Goal: Contribute content: Contribute content

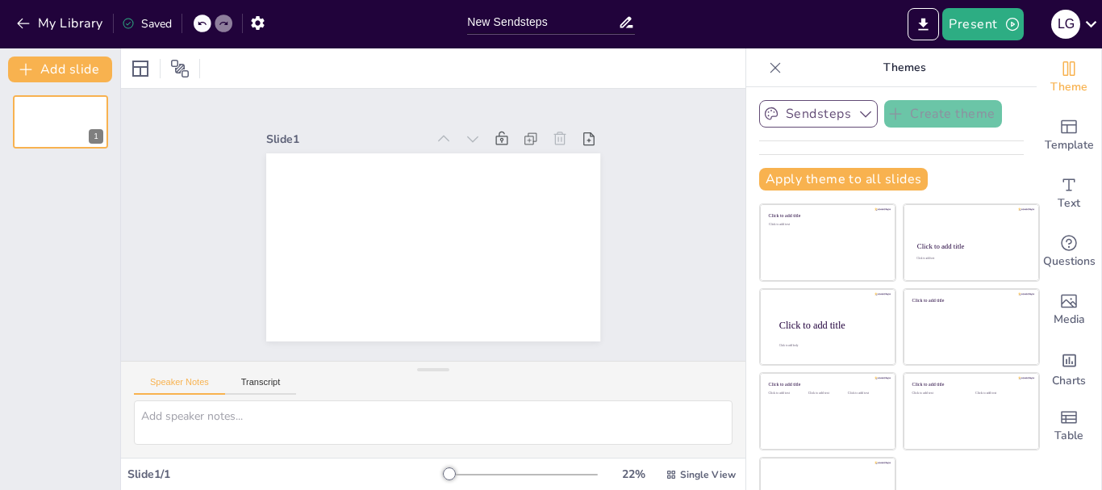
click at [808, 117] on button "Sendsteps" at bounding box center [818, 113] width 119 height 27
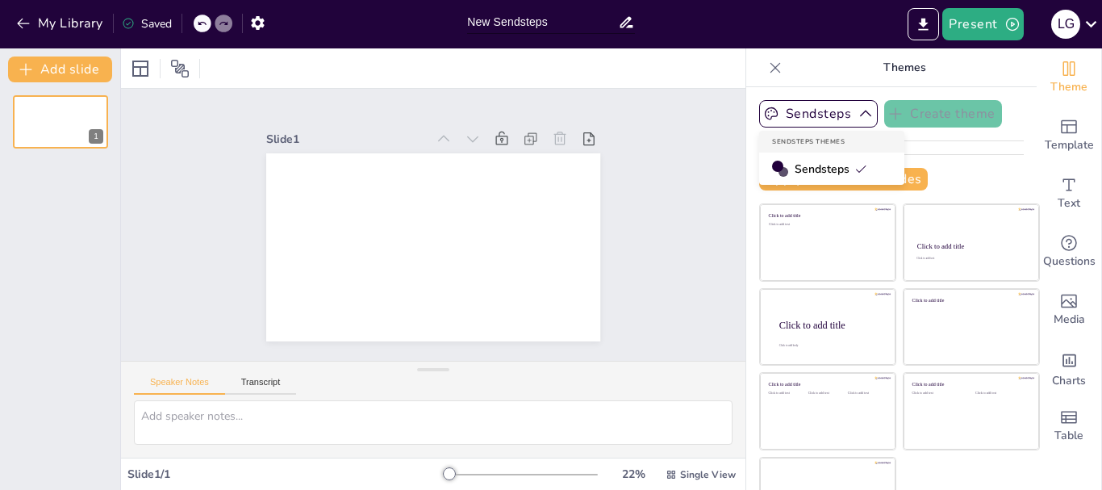
click at [521, 20] on input "New Sendsteps" at bounding box center [542, 21] width 151 height 23
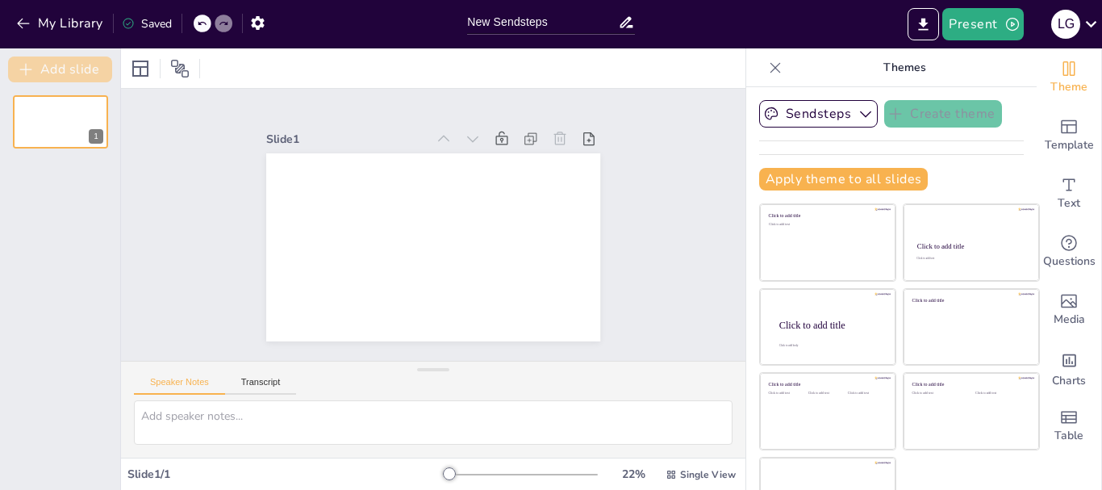
click at [90, 72] on button "Add slide" at bounding box center [60, 69] width 104 height 26
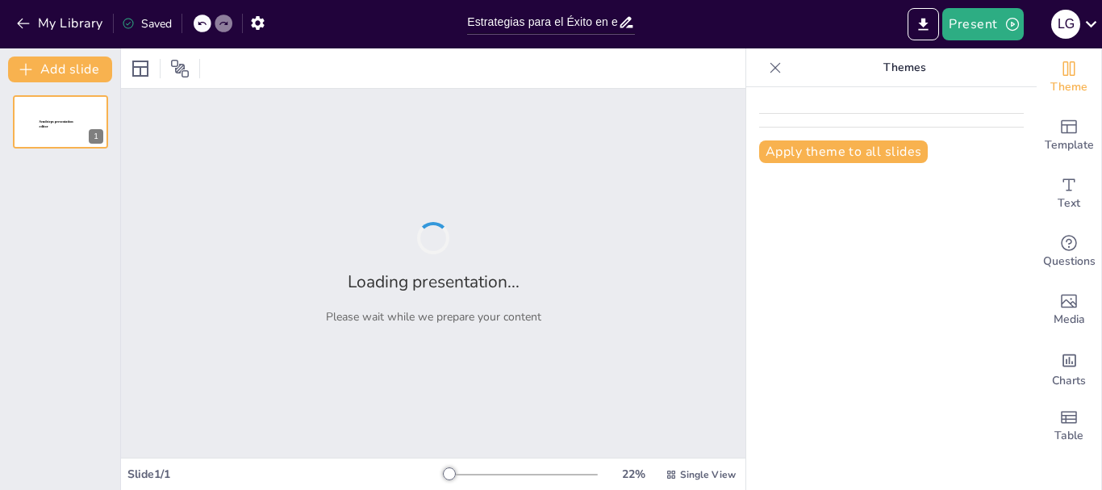
type input "Estrategias para el Éxito en el Mercado Sin Gluten: Beneficios de la Certificac…"
type input "¿Cómo Afectan las 20 ppm a tu Dieta? Un Análisis para Celíacos"
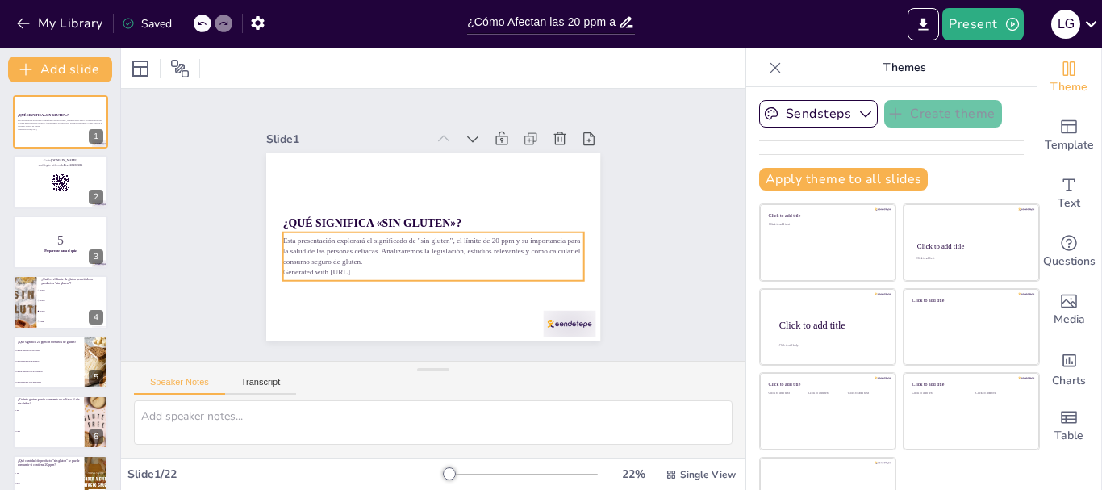
checkbox input "true"
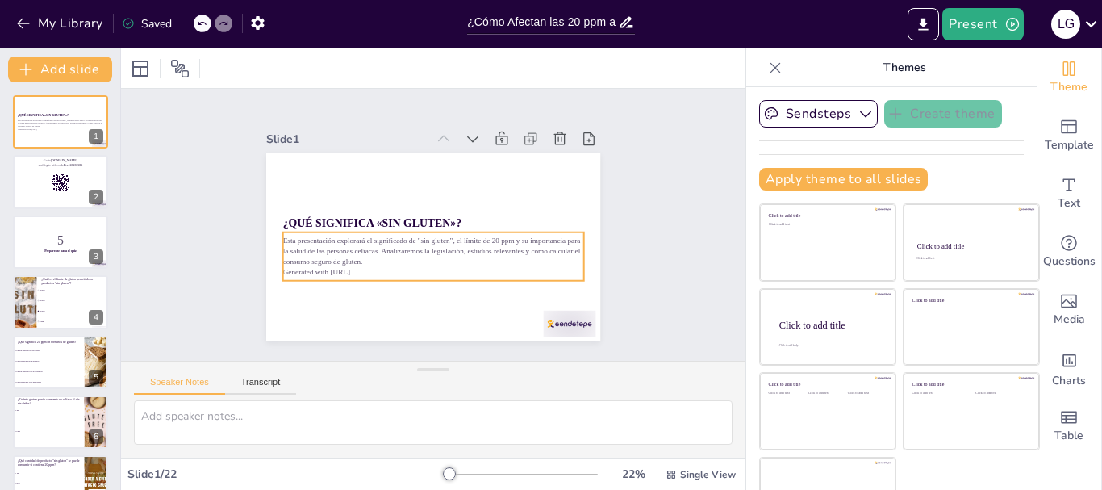
checkbox input "true"
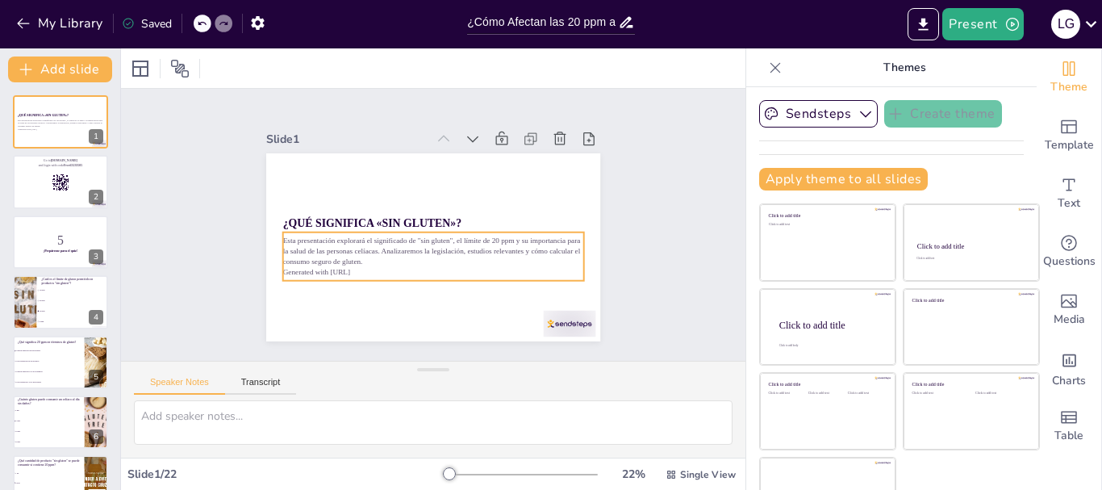
checkbox input "true"
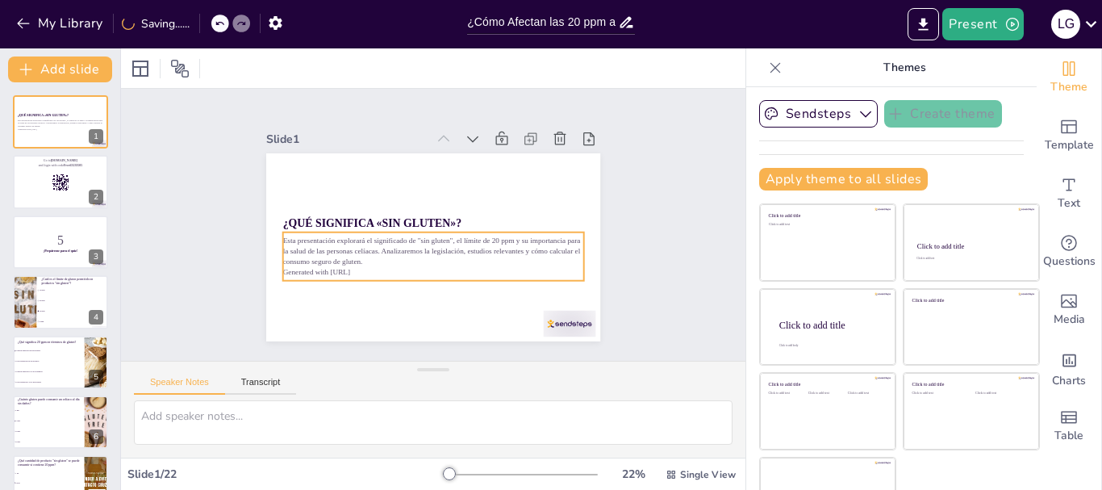
checkbox input "true"
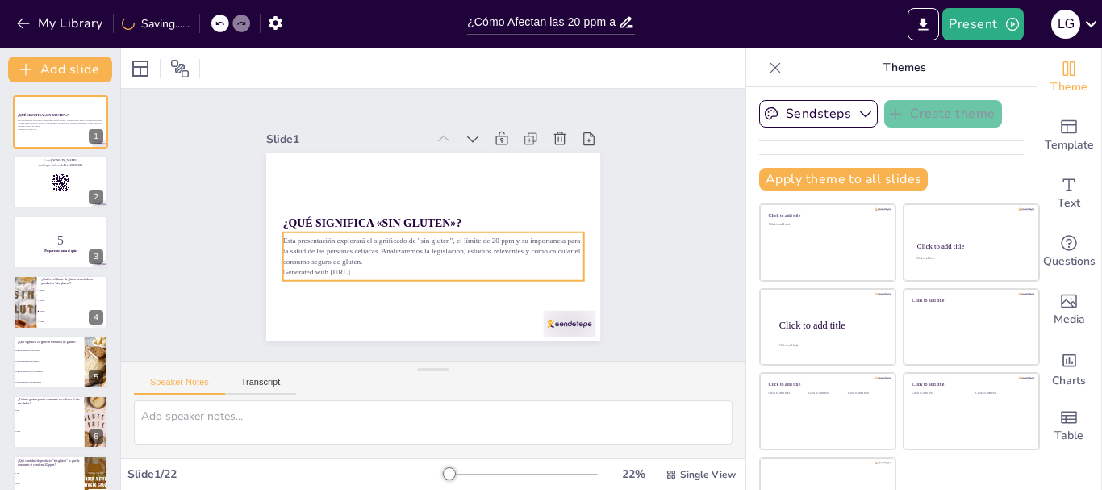
checkbox input "true"
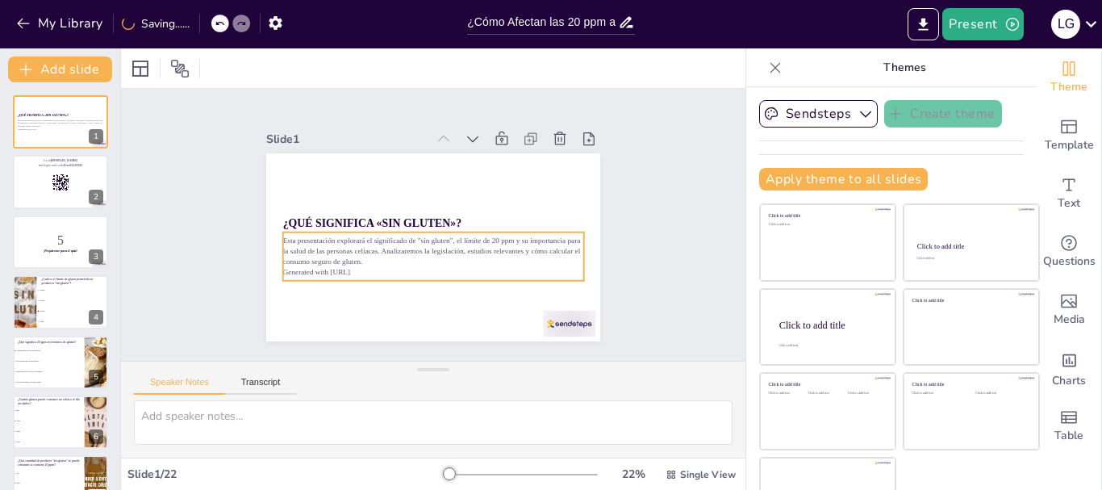
checkbox input "true"
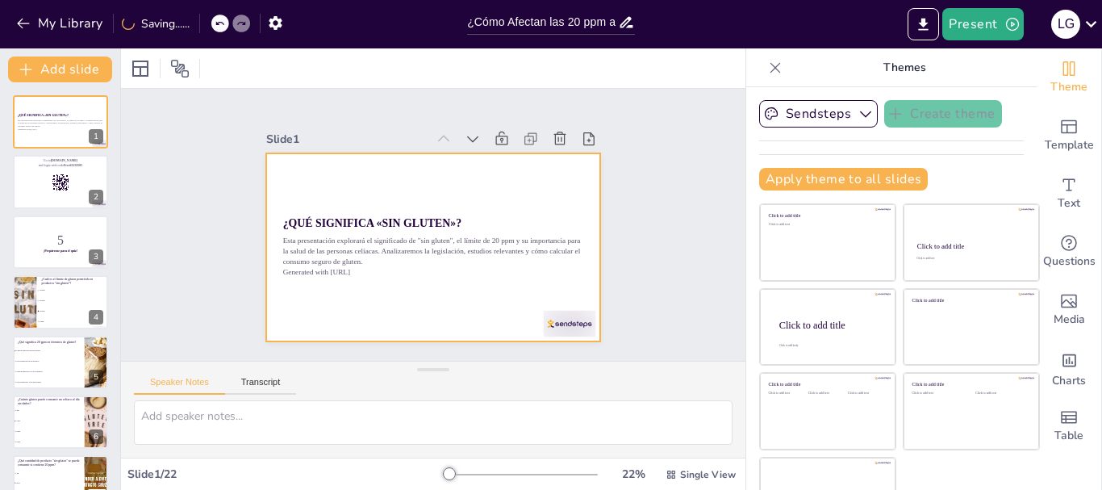
checkbox input "true"
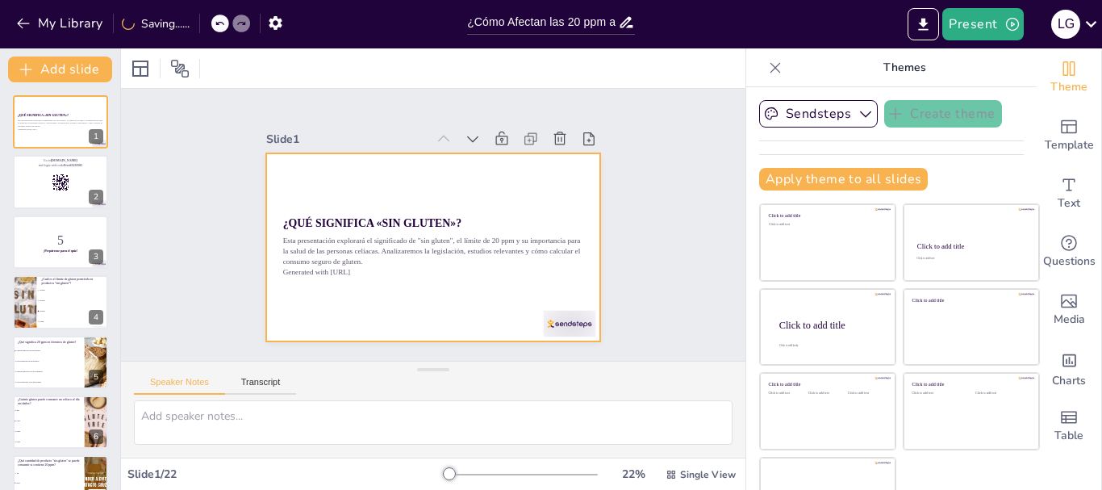
checkbox input "true"
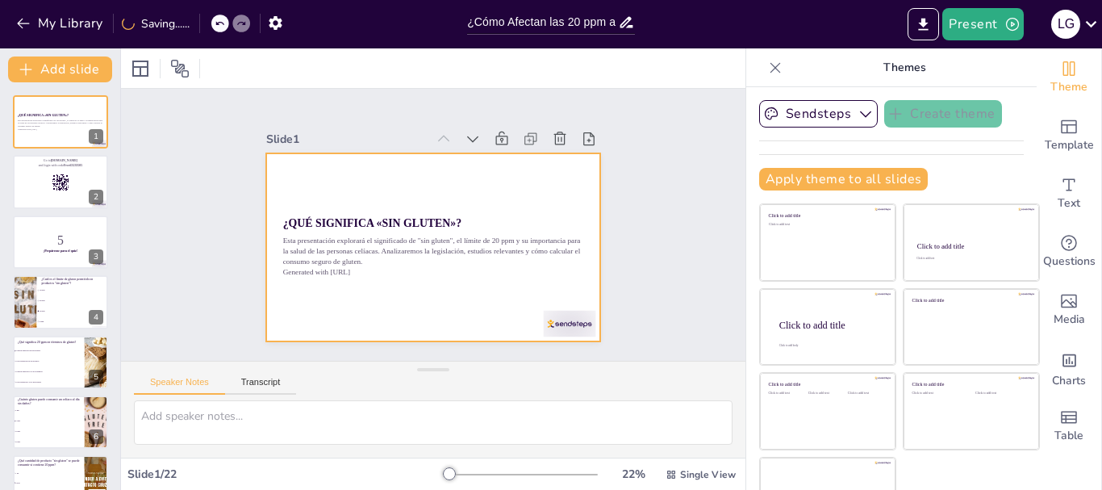
checkbox input "true"
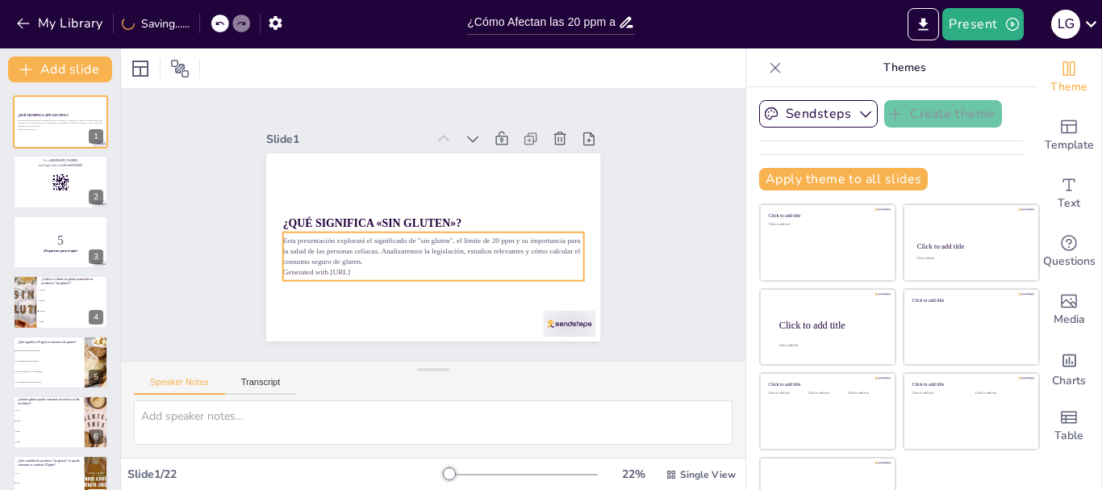
checkbox input "true"
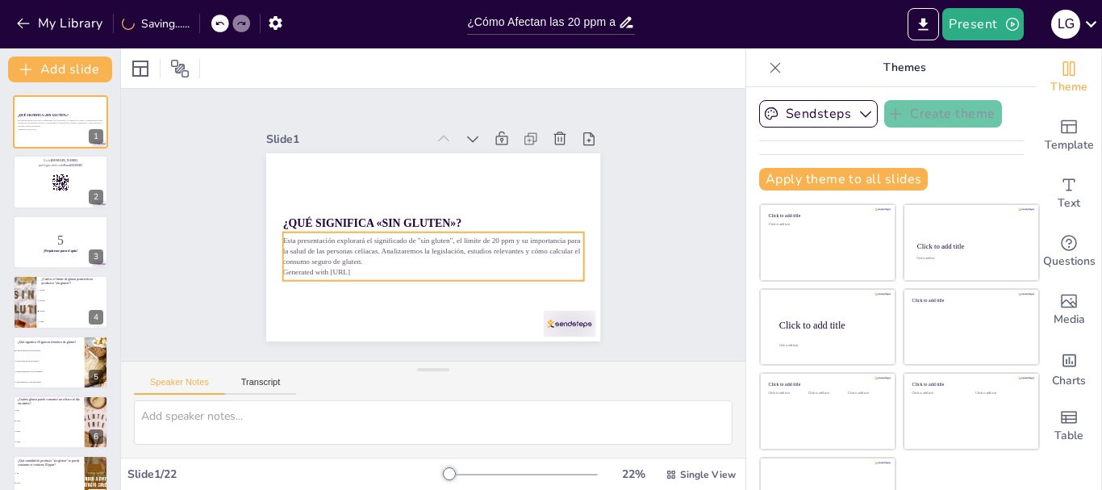
checkbox input "true"
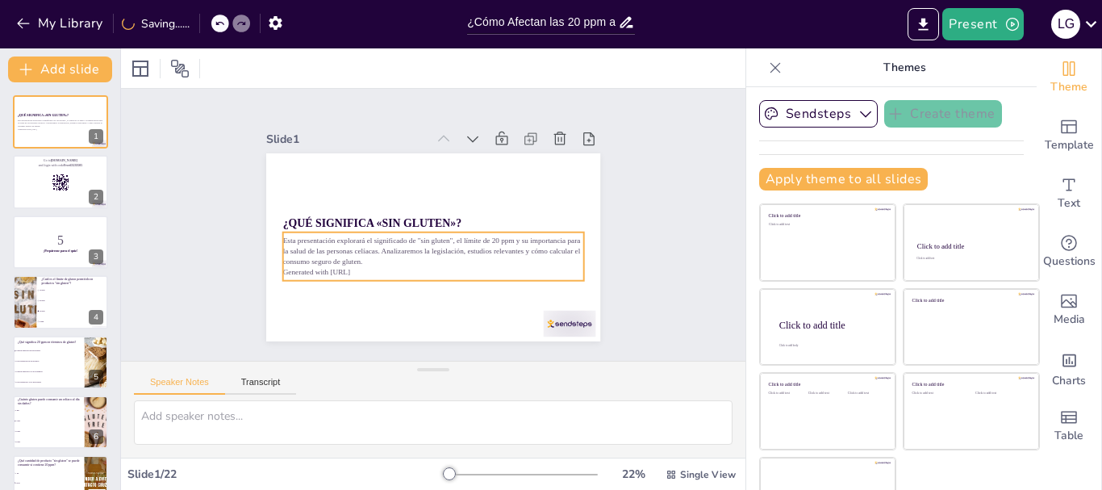
checkbox input "true"
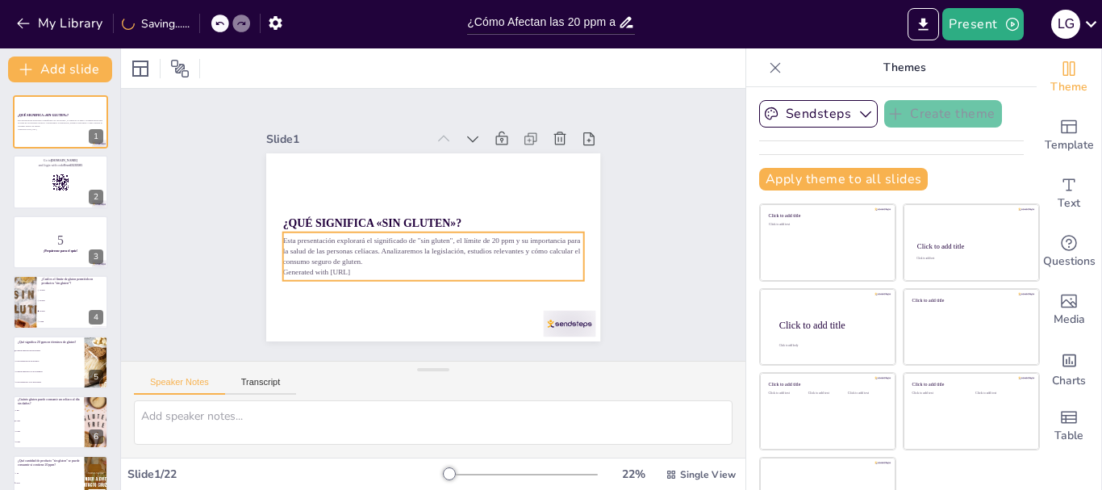
checkbox input "true"
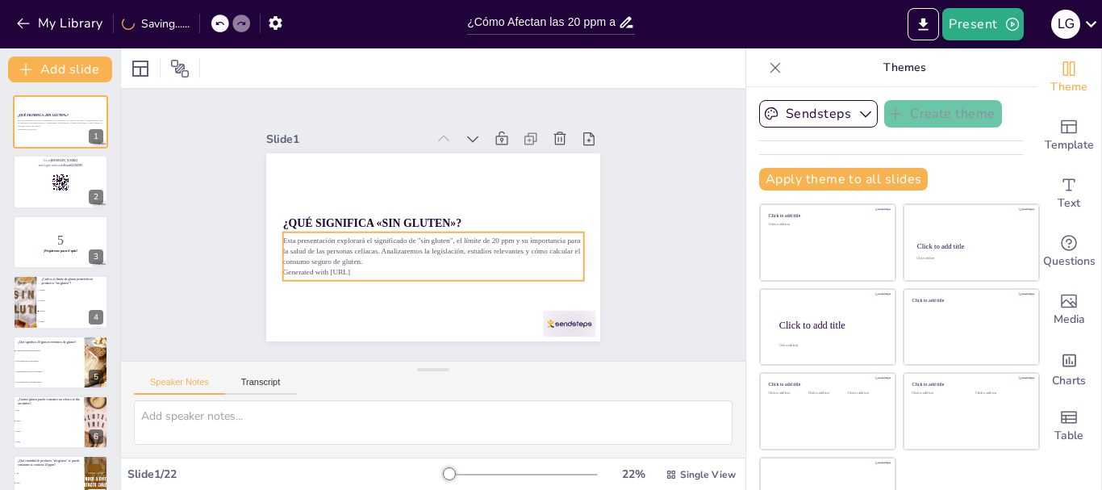
checkbox input "true"
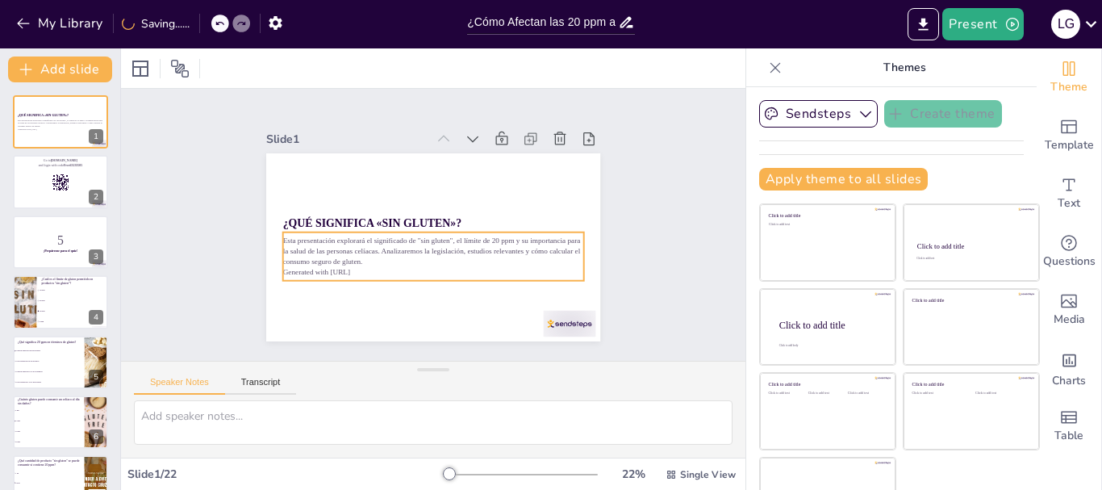
checkbox input "true"
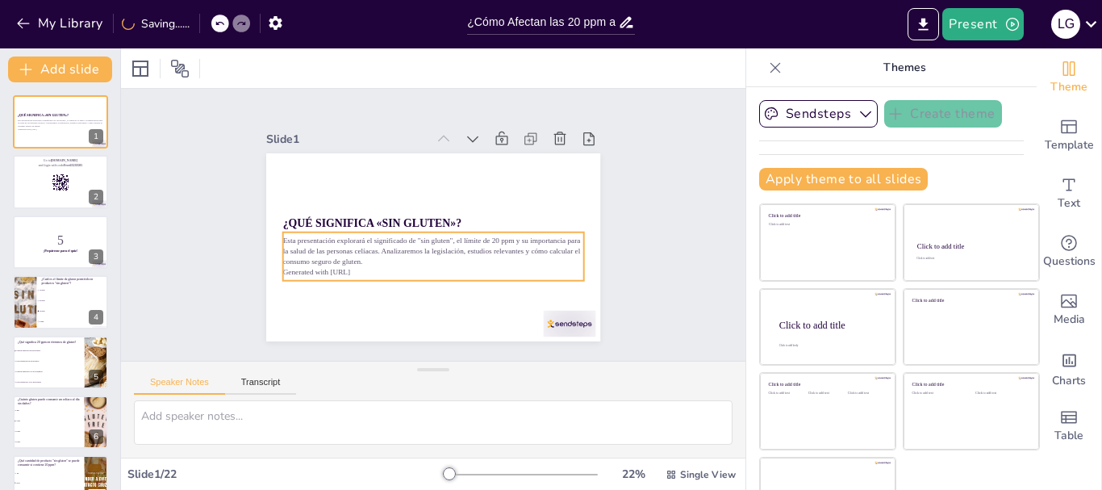
checkbox input "true"
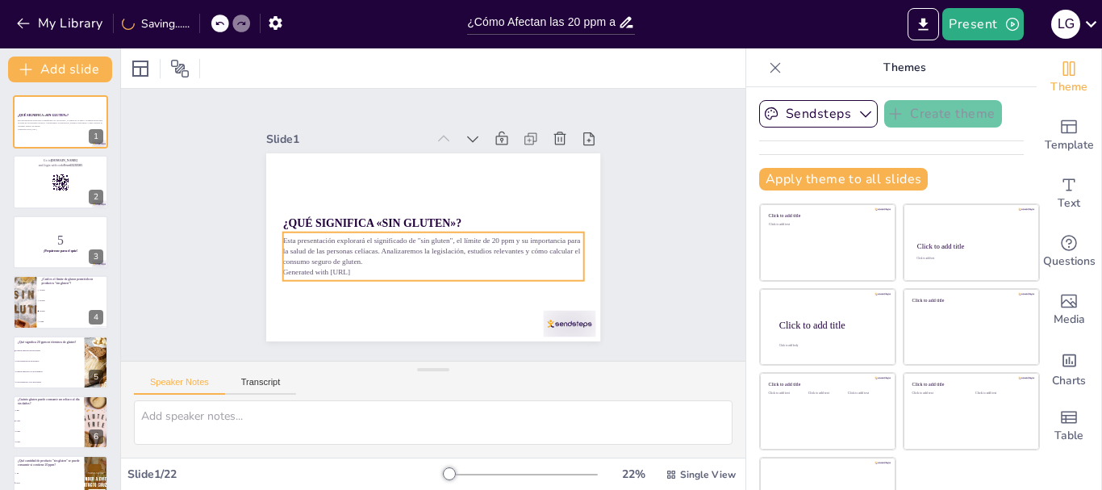
checkbox input "true"
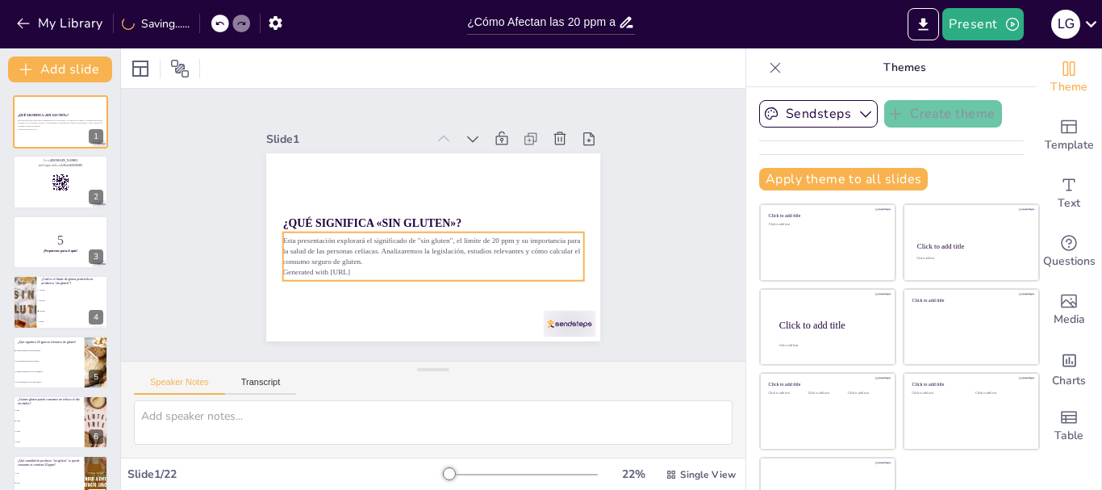
checkbox input "true"
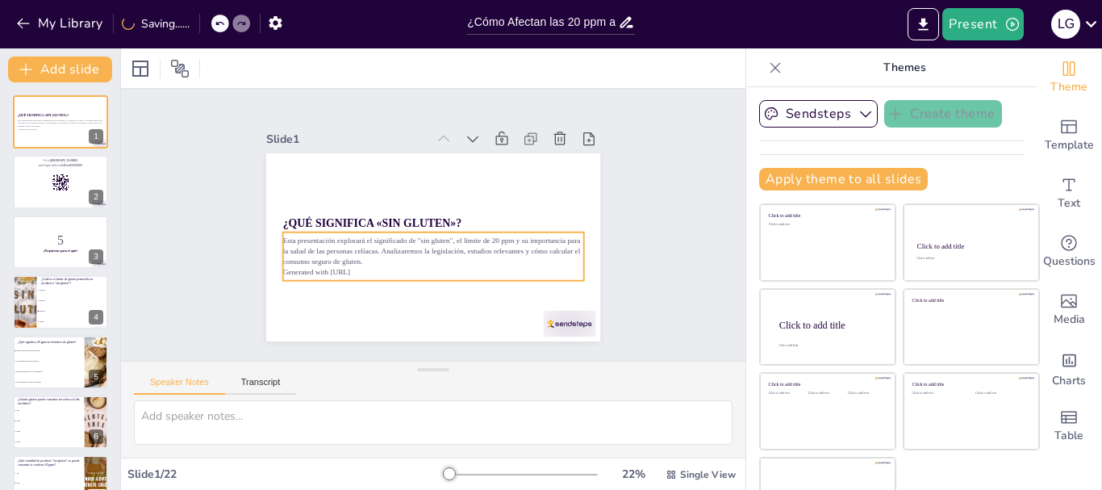
checkbox input "true"
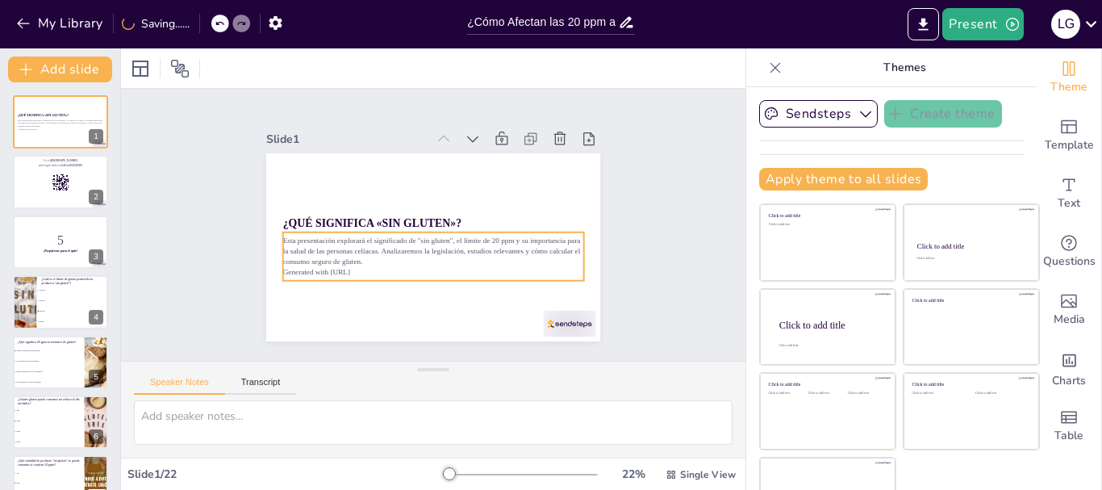
checkbox input "true"
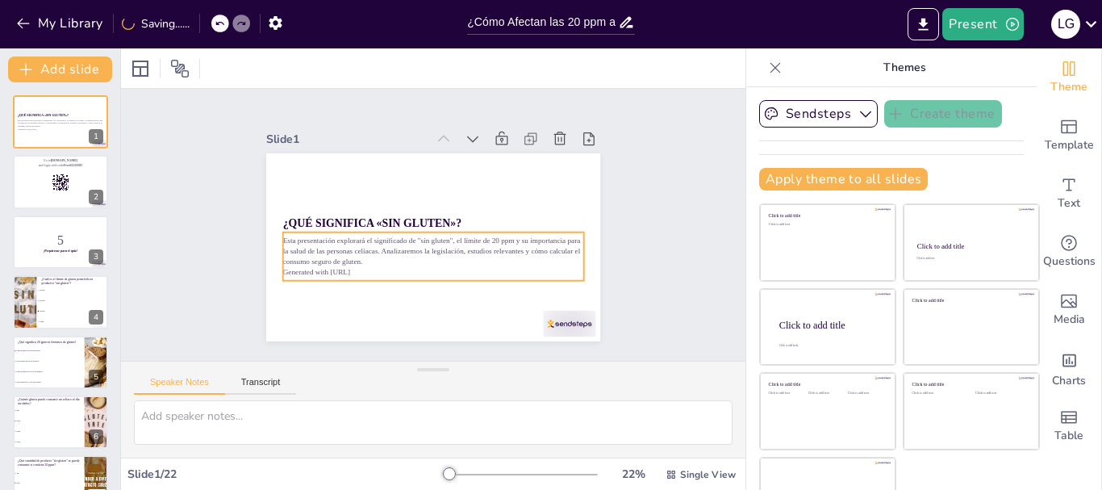
checkbox input "true"
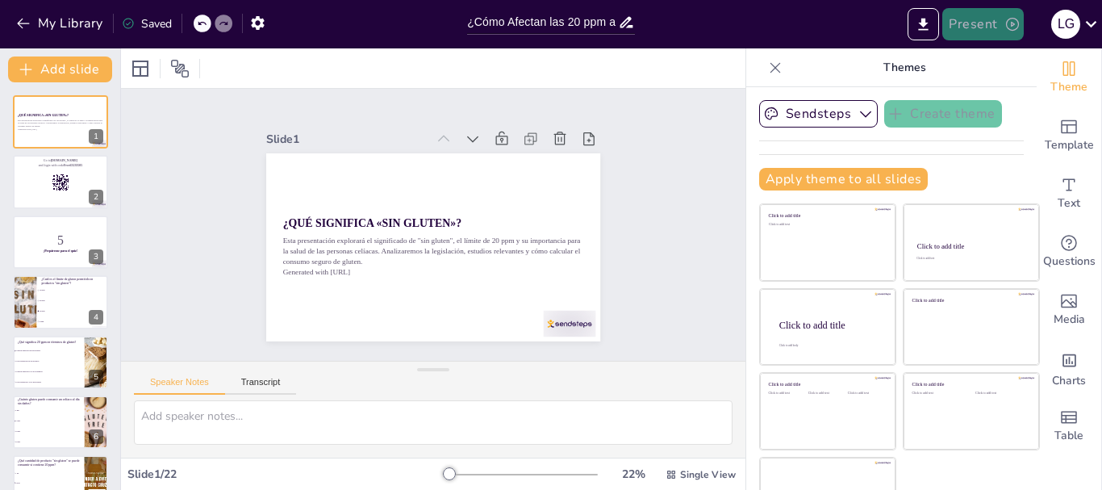
click at [973, 23] on button "Present" at bounding box center [982, 24] width 81 height 32
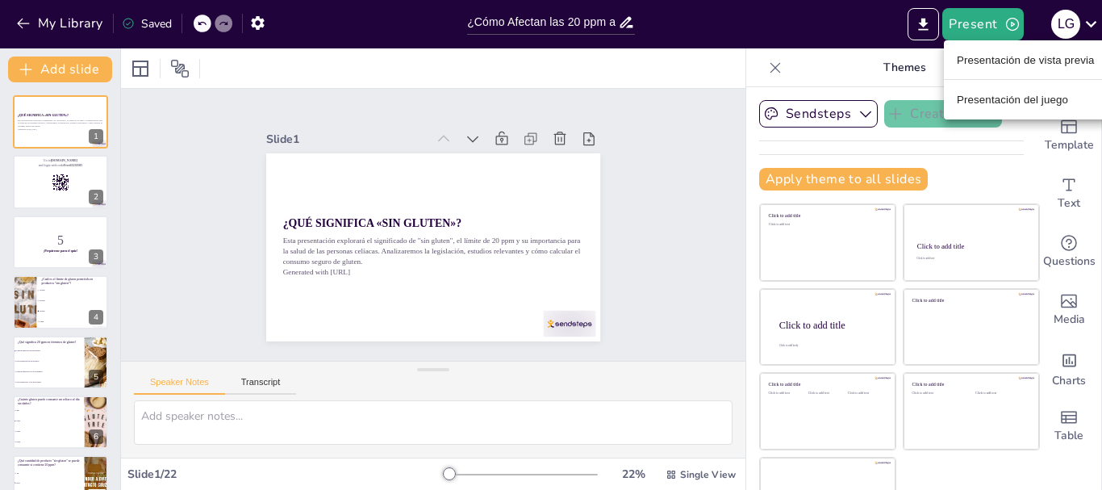
click at [992, 101] on font "Presentación del juego" at bounding box center [1012, 100] width 111 height 12
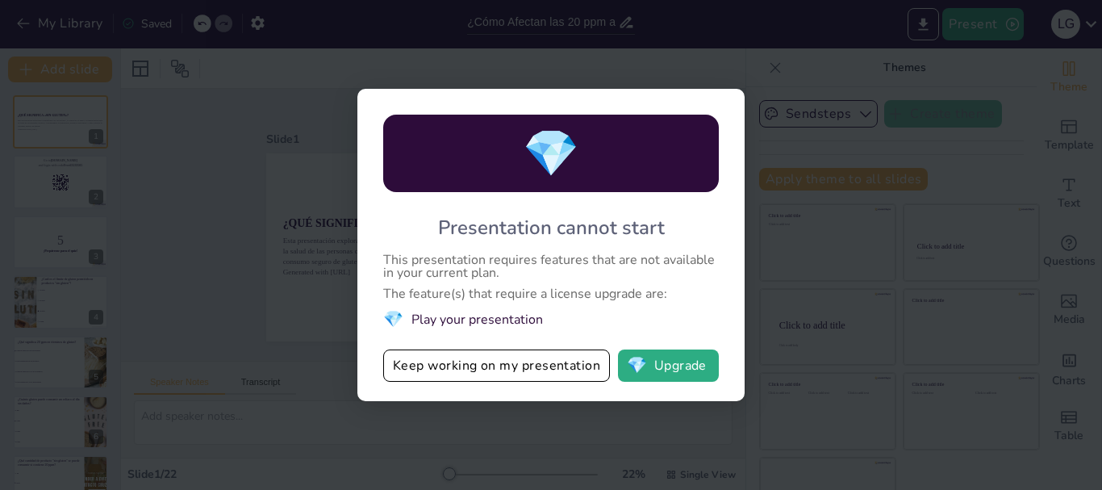
click at [773, 269] on div "💎 Presentation cannot start This presentation requires features that are not av…" at bounding box center [551, 245] width 1102 height 490
click at [481, 361] on button "Keep working on my presentation" at bounding box center [496, 365] width 227 height 32
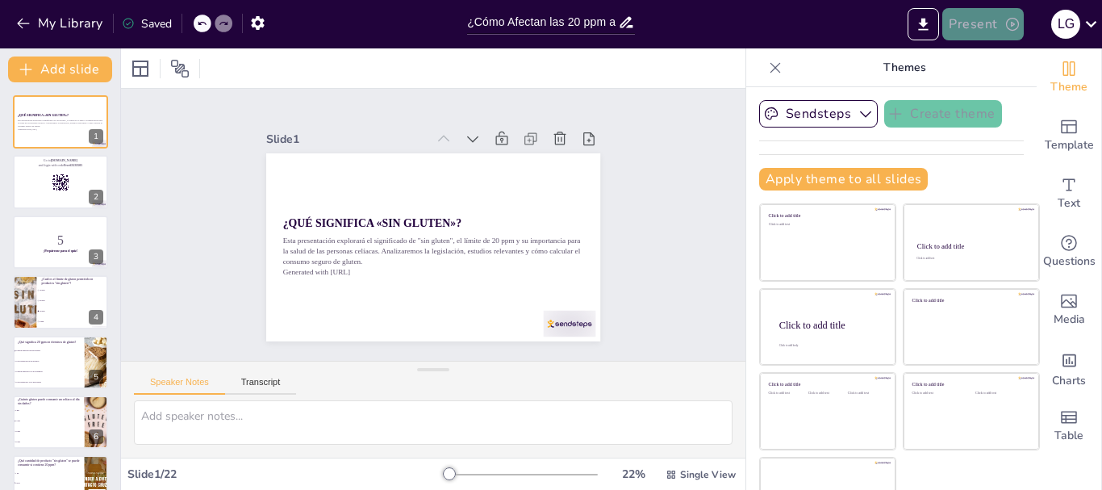
click at [1005, 21] on icon "button" at bounding box center [1013, 24] width 16 height 16
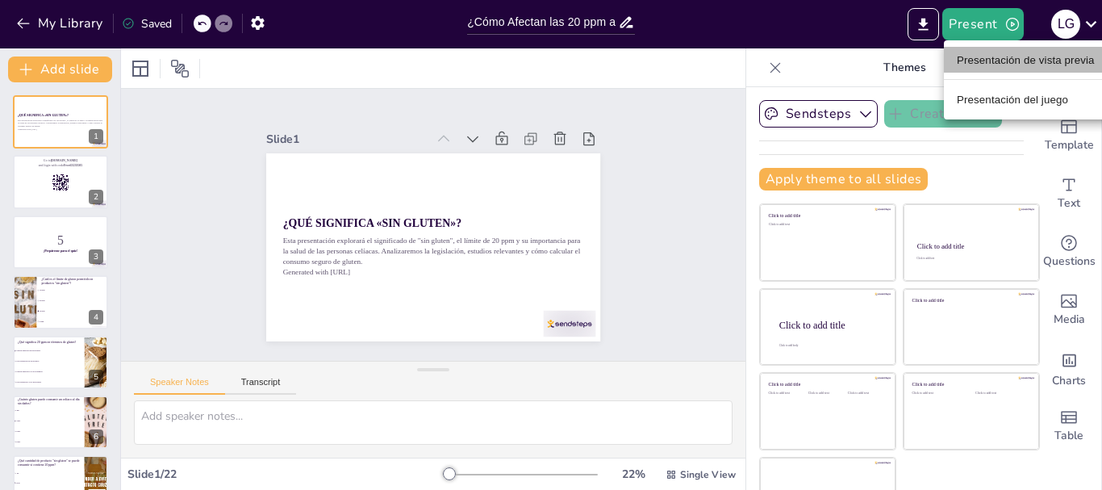
click at [997, 49] on li "Presentación de vista previa" at bounding box center [1026, 60] width 164 height 26
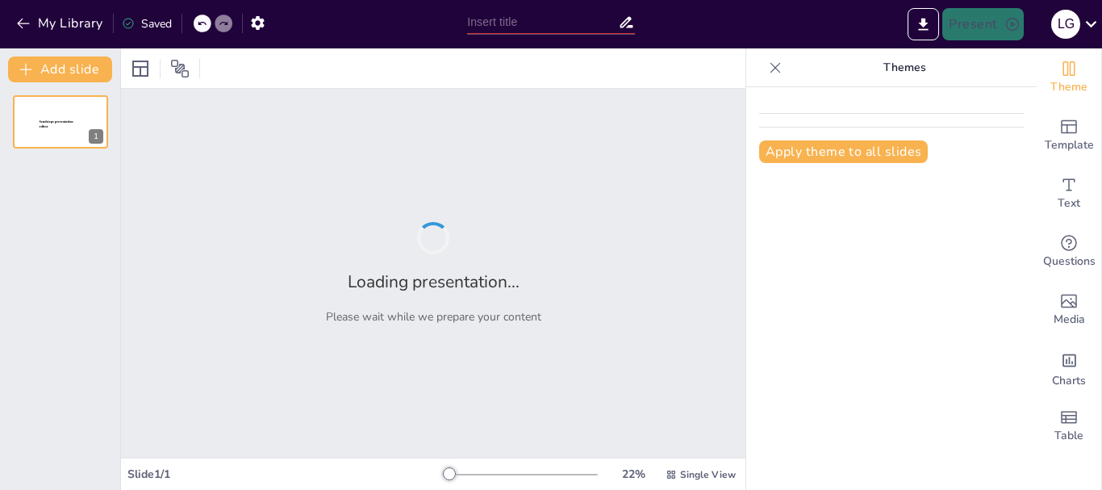
type input "¿Cómo Afectan las 20 ppm a tu Dieta? Un Análisis para Celíacos"
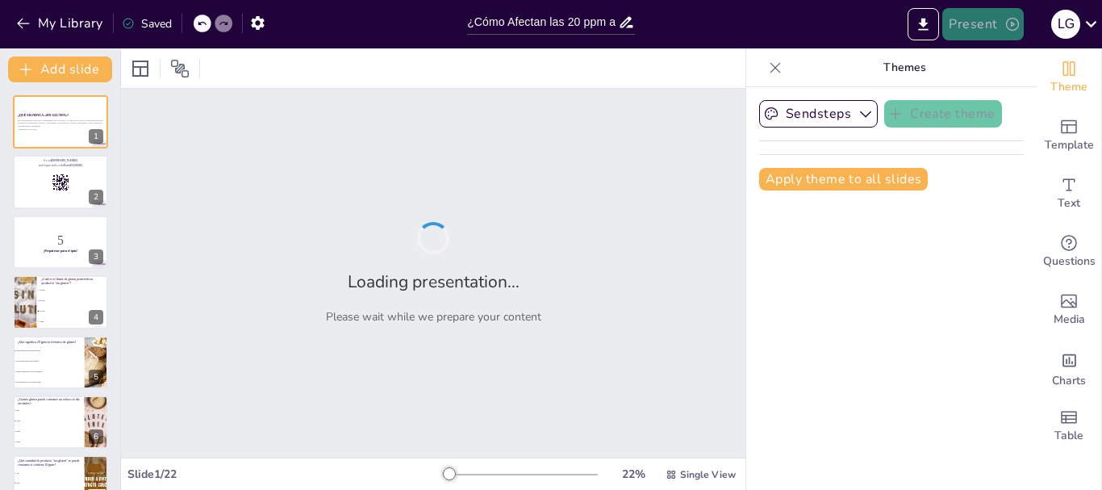
checkbox input "true"
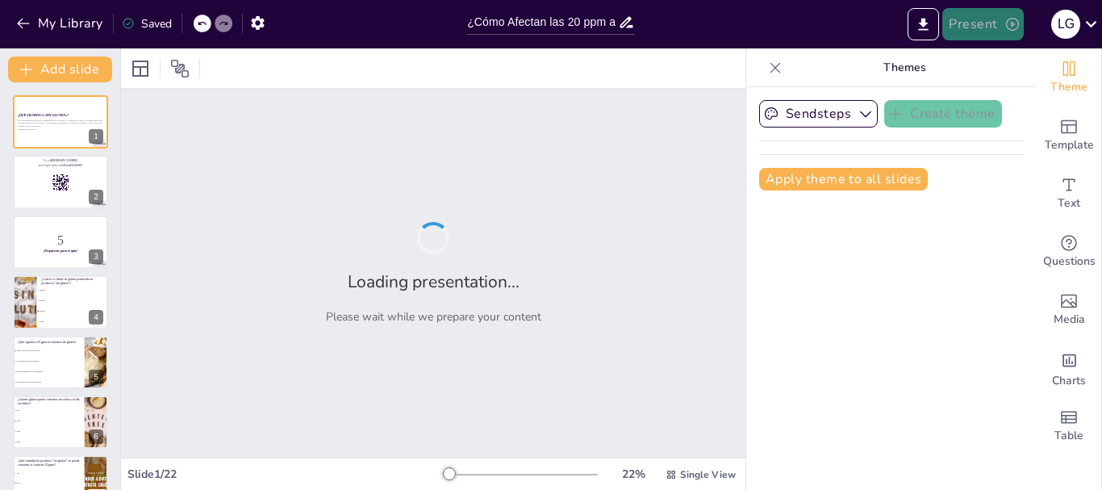
checkbox input "true"
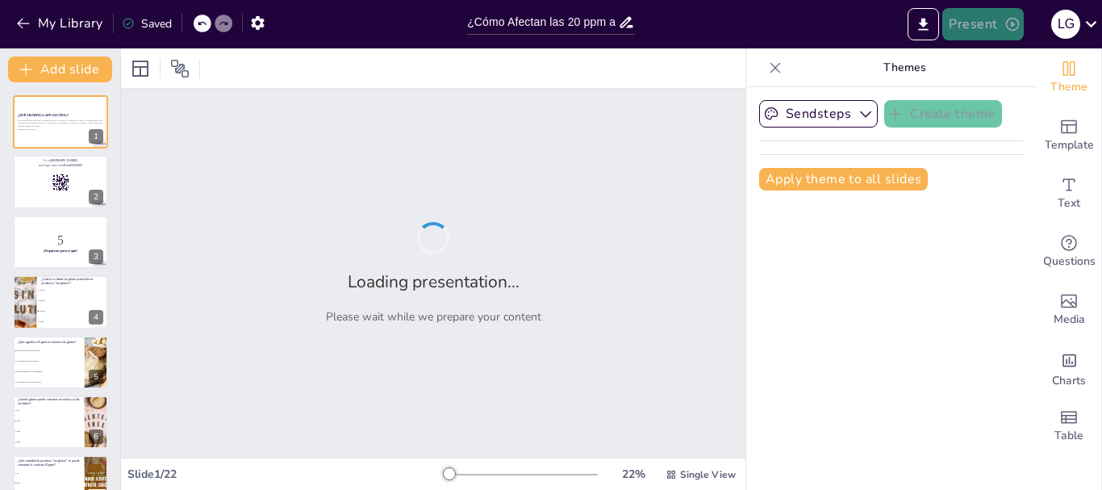
checkbox input "true"
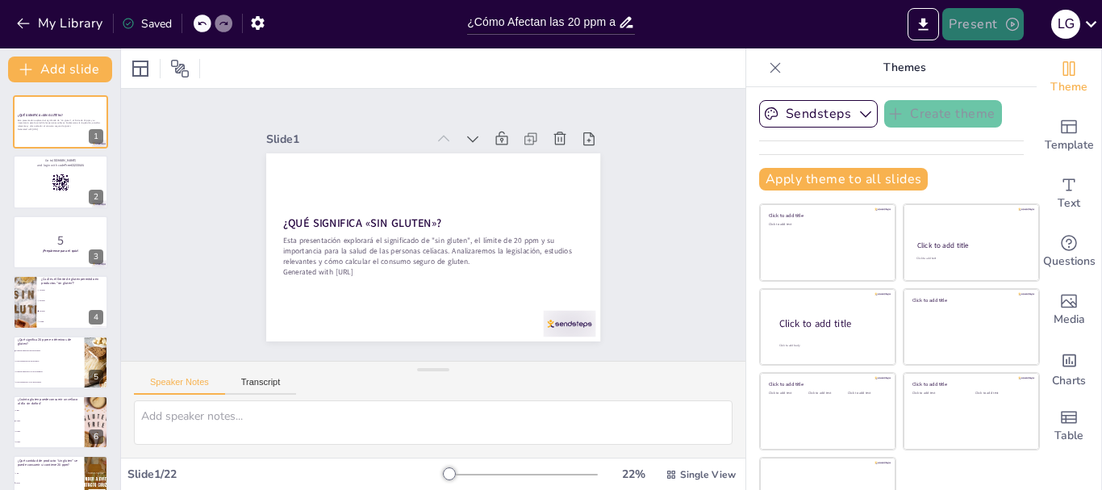
click at [1005, 22] on icon "button" at bounding box center [1013, 24] width 16 height 16
checkbox input "true"
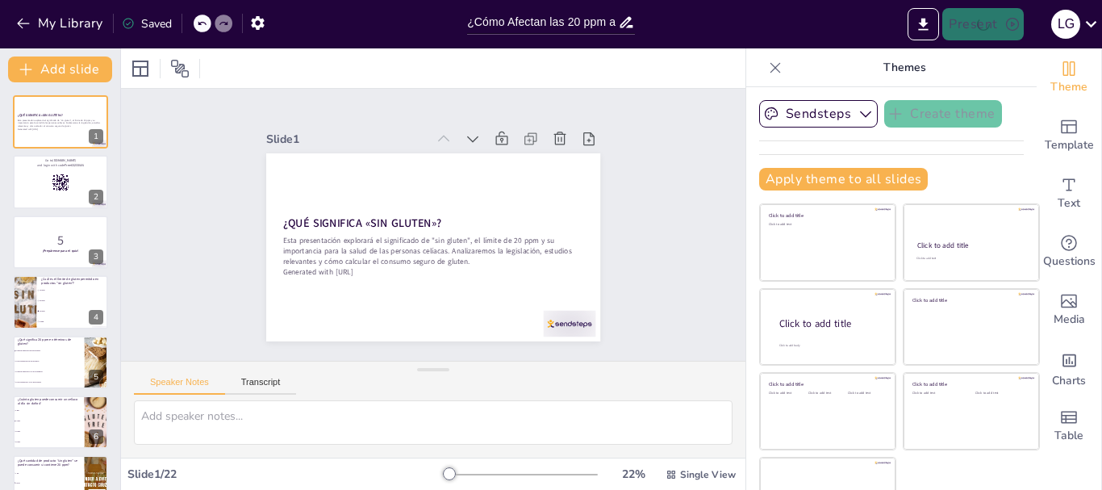
checkbox input "true"
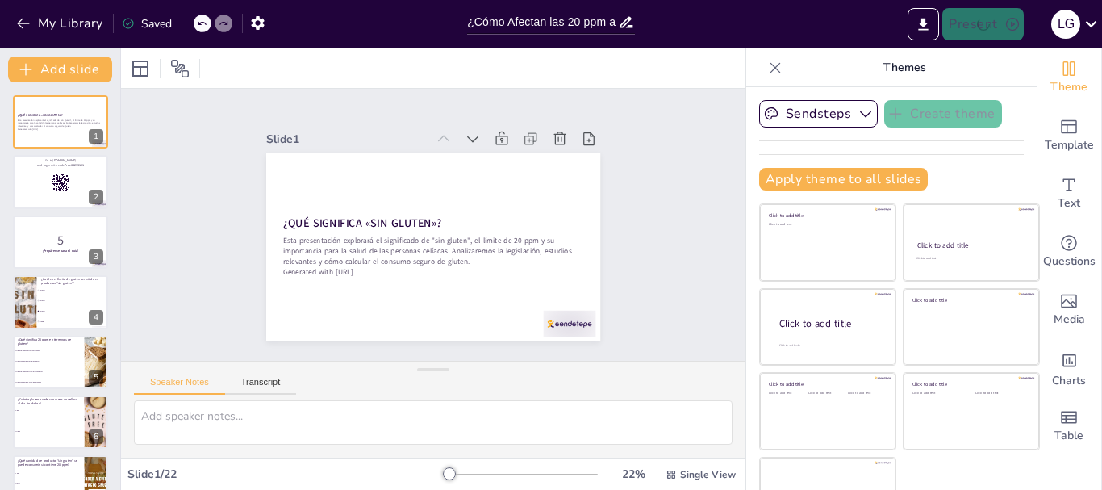
checkbox input "true"
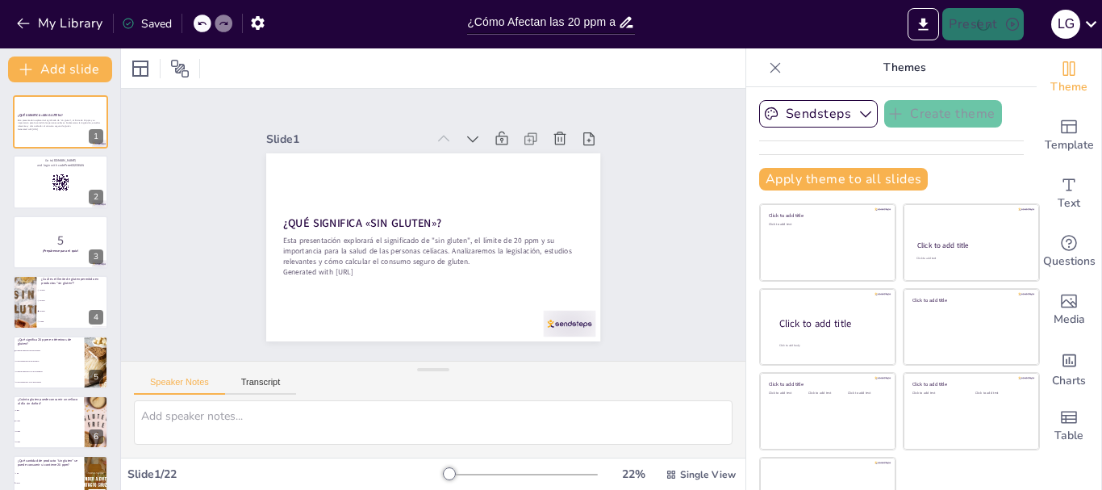
checkbox input "true"
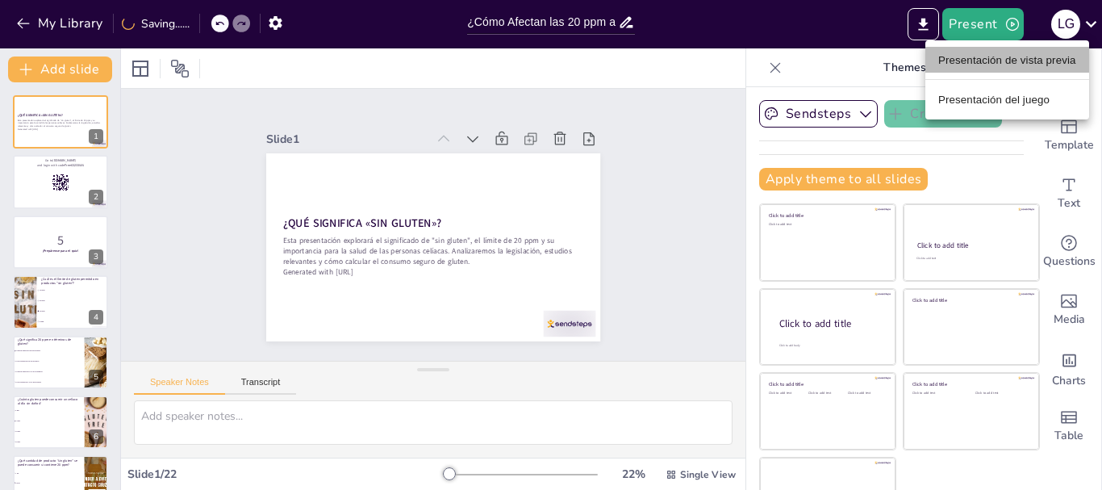
click at [1009, 61] on font "Presentación de vista previa" at bounding box center [1007, 60] width 138 height 12
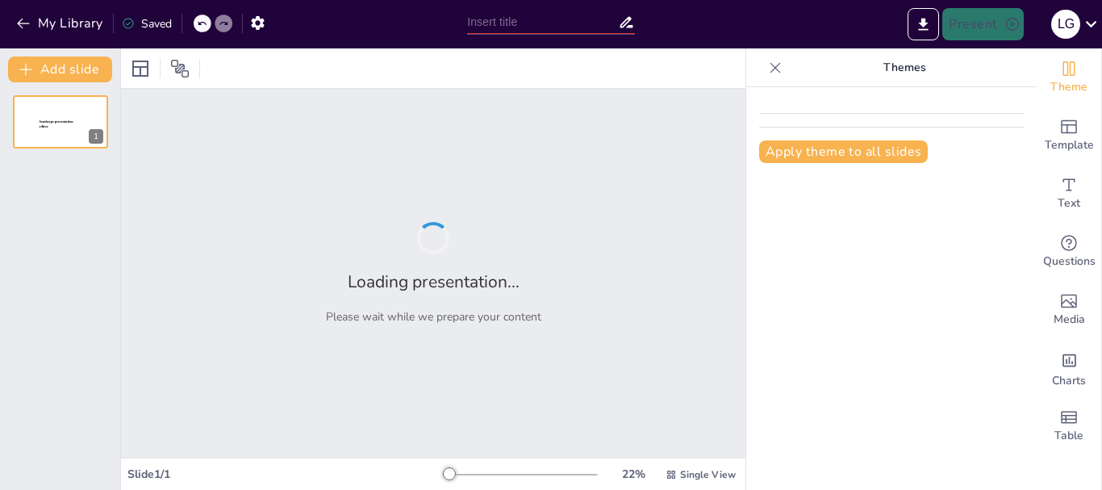
type input "¿Cómo Afectan las 20 ppm a tu Dieta? Un Análisis para Celíacos"
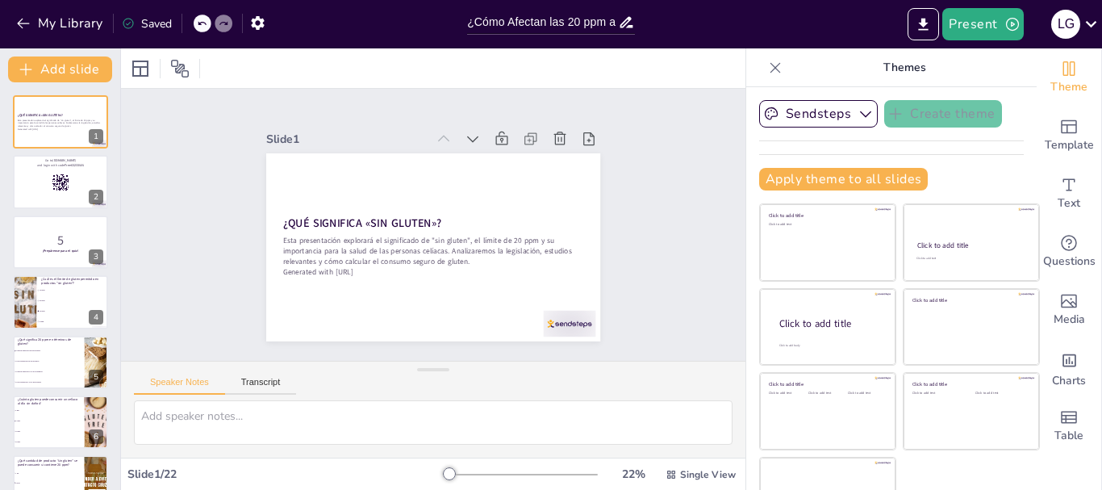
checkbox input "true"
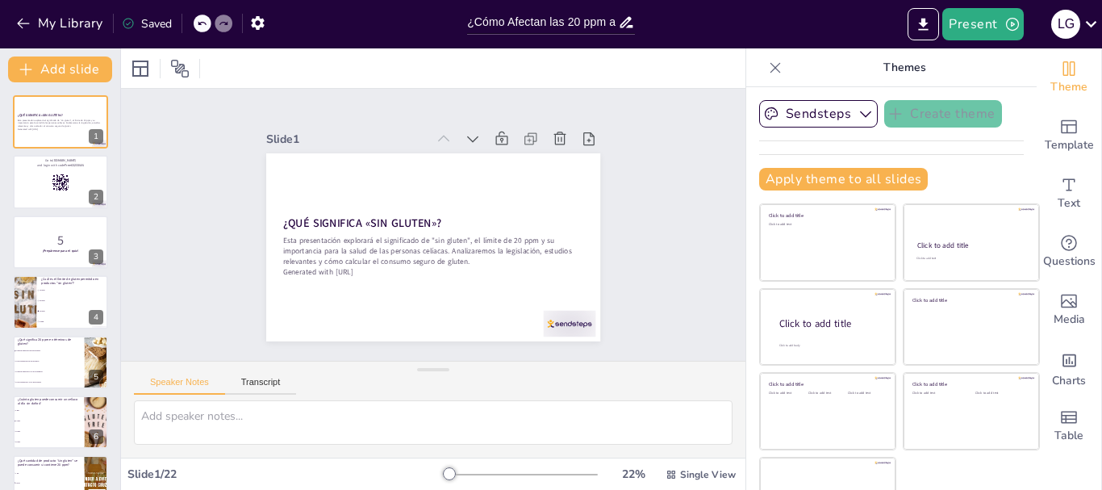
checkbox input "true"
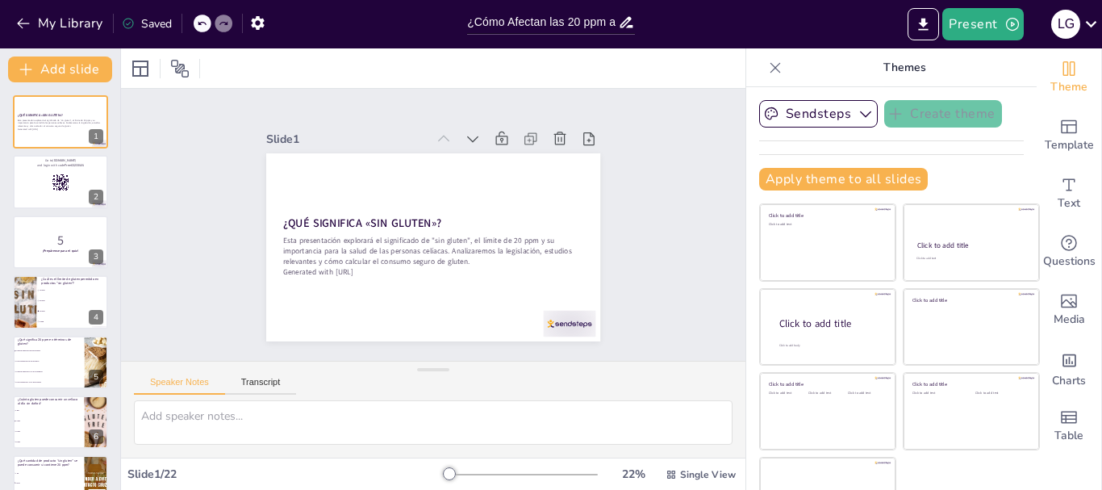
checkbox input "true"
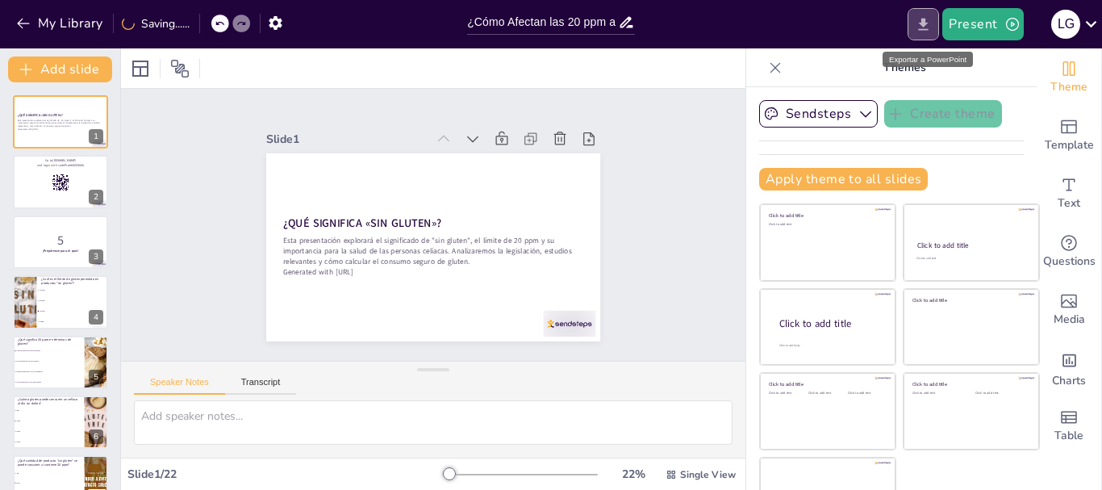
click at [921, 29] on icon "Export to PowerPoint" at bounding box center [924, 24] width 10 height 12
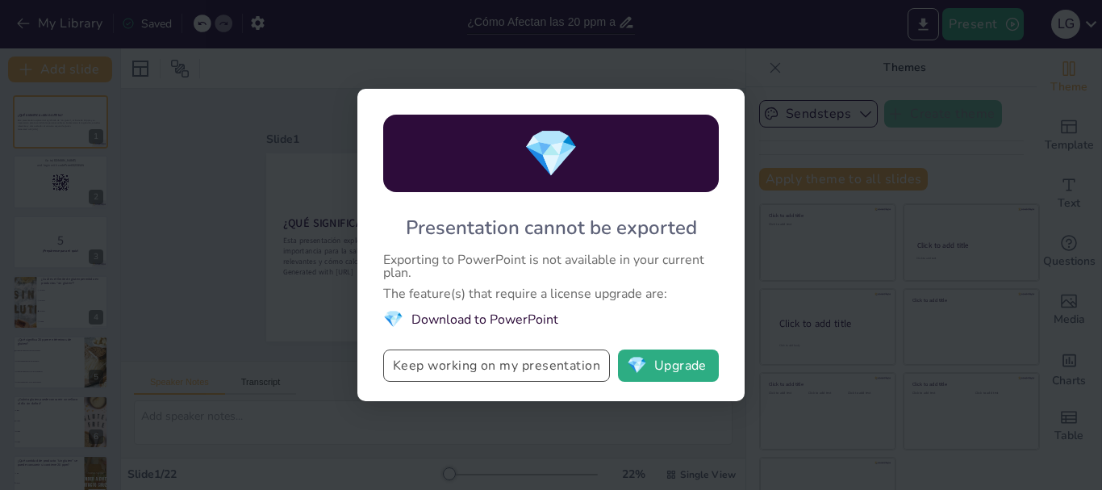
click at [562, 367] on button "Keep working on my presentation" at bounding box center [496, 365] width 227 height 32
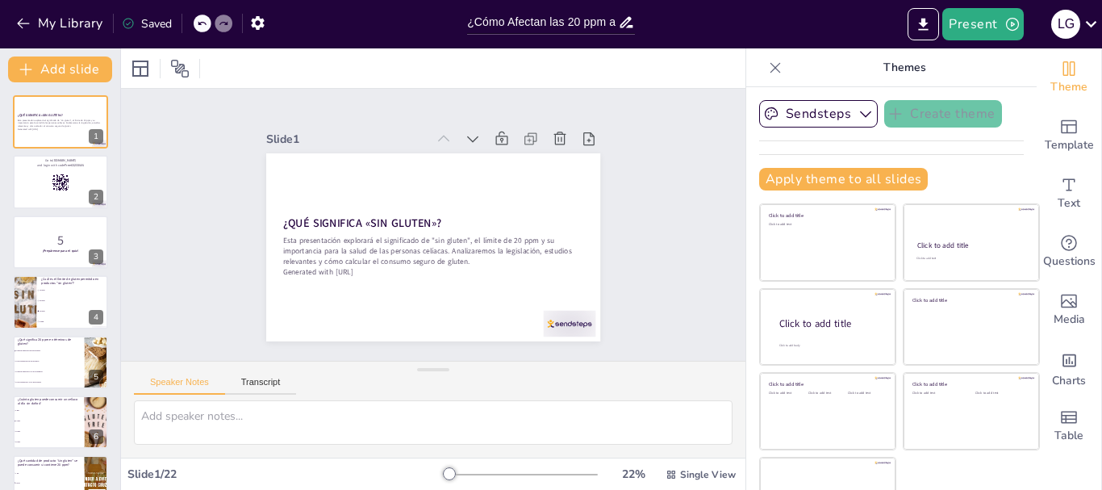
checkbox input "true"
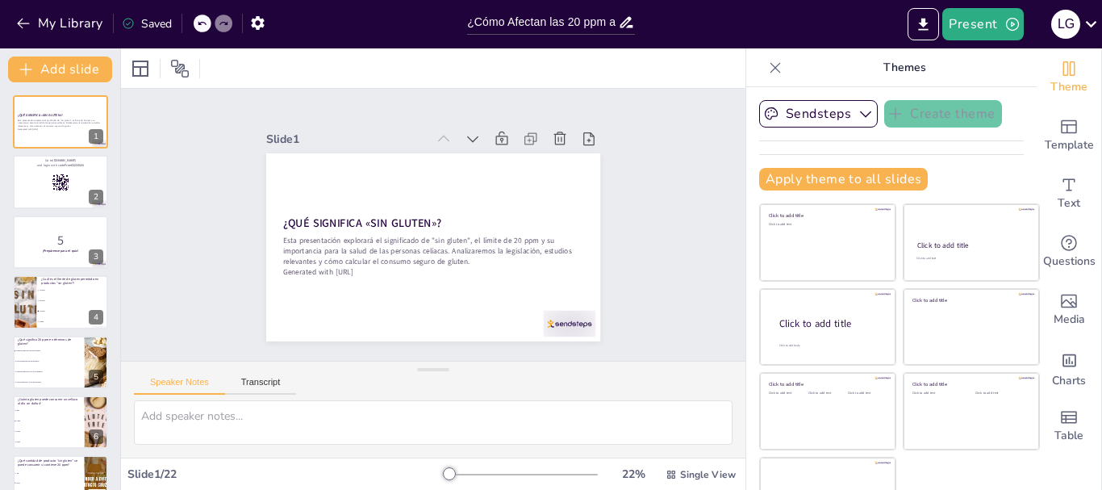
checkbox input "true"
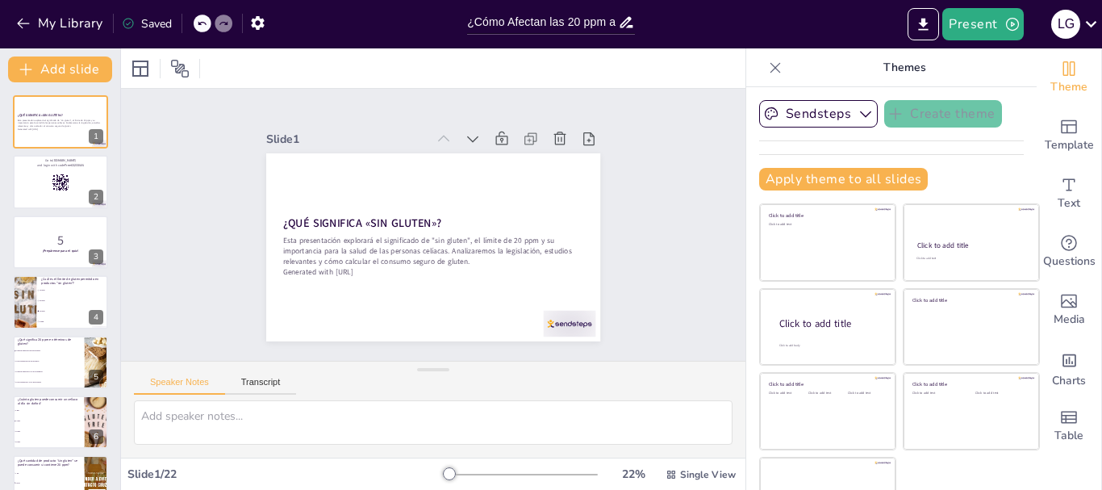
checkbox input "true"
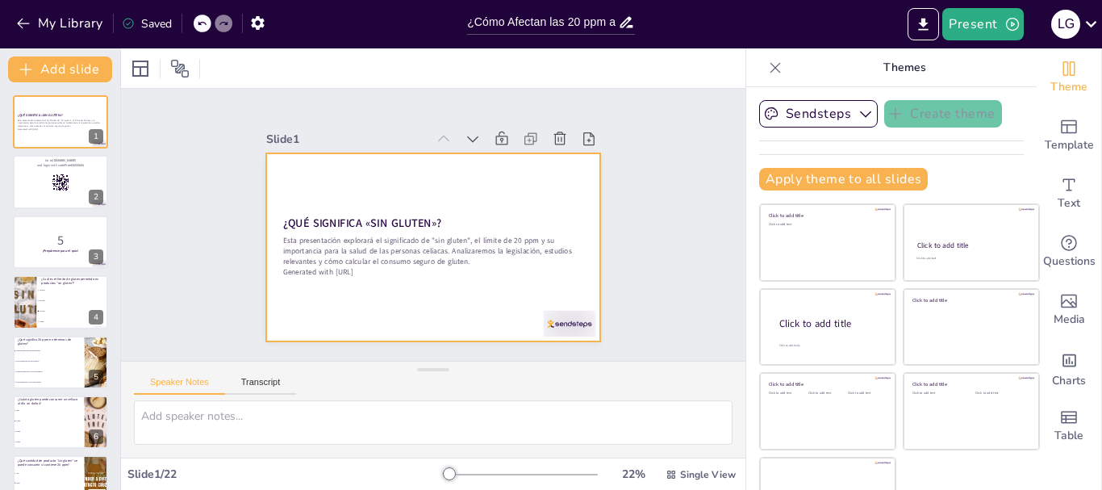
checkbox input "true"
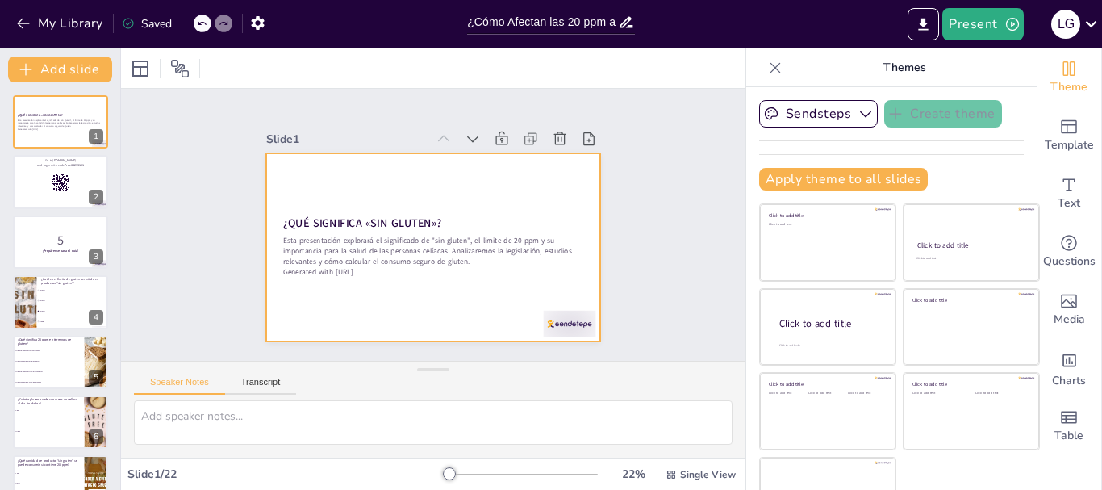
checkbox input "true"
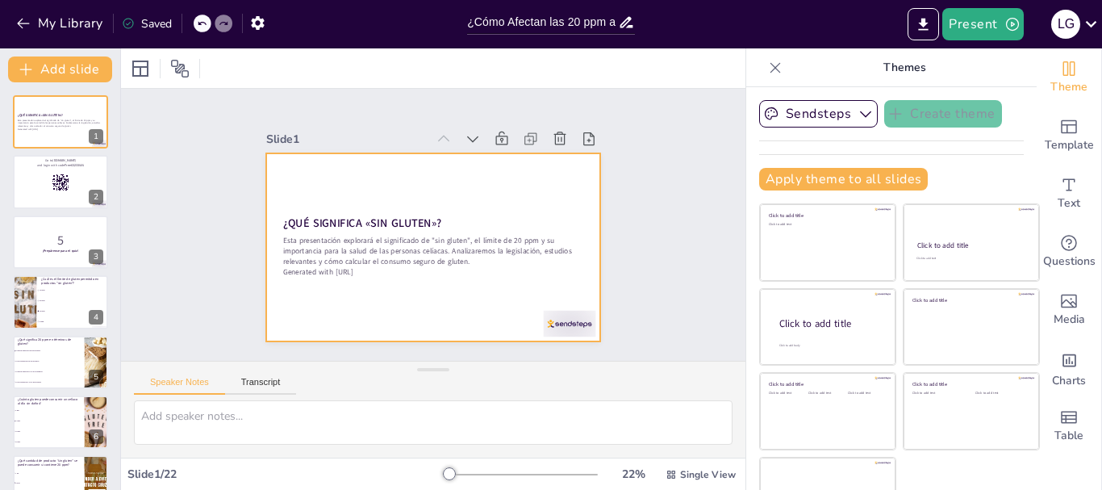
checkbox input "true"
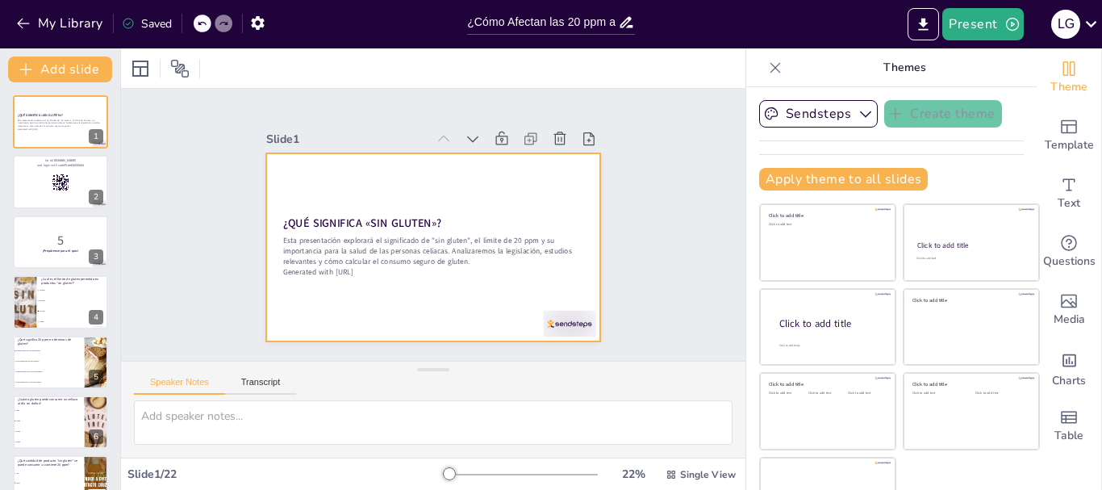
checkbox input "true"
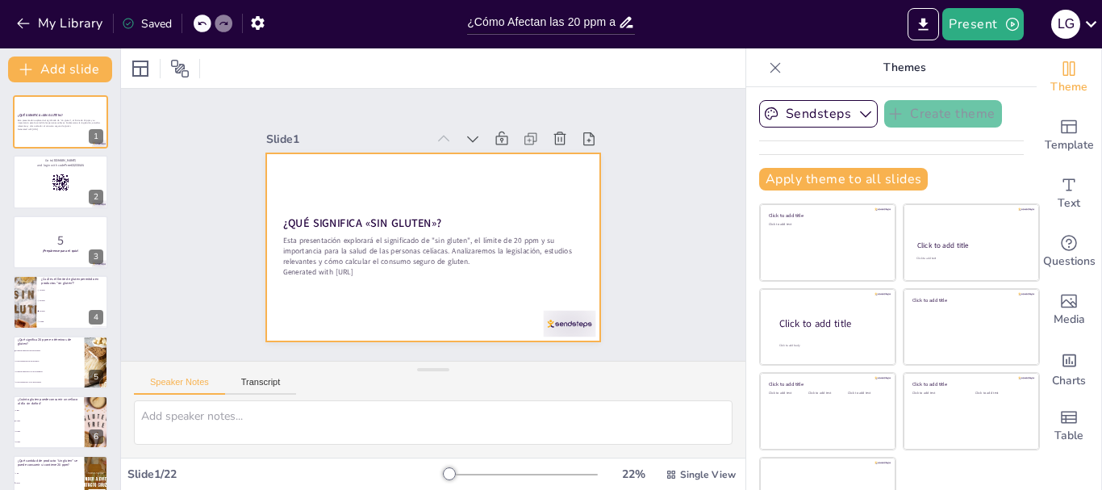
checkbox input "true"
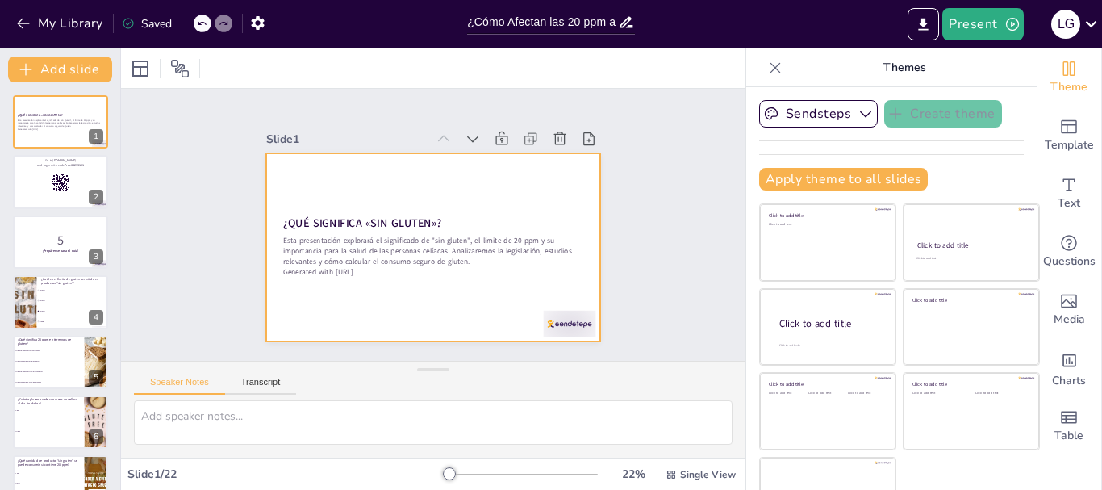
checkbox input "true"
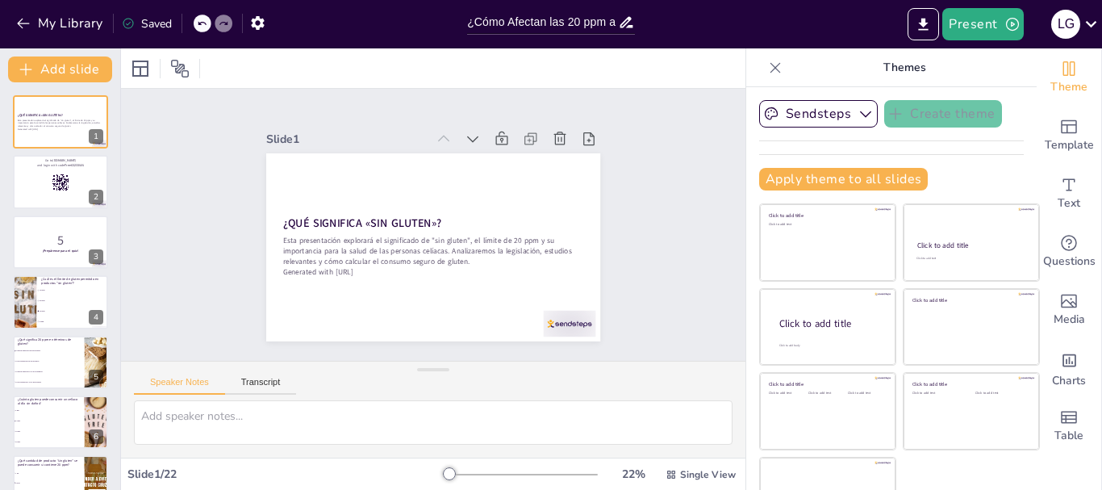
checkbox input "true"
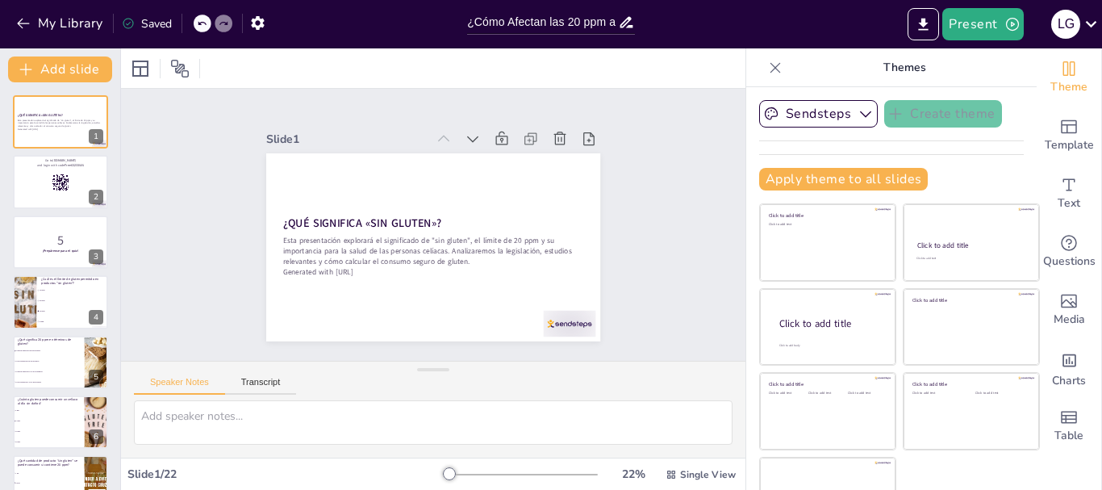
checkbox input "true"
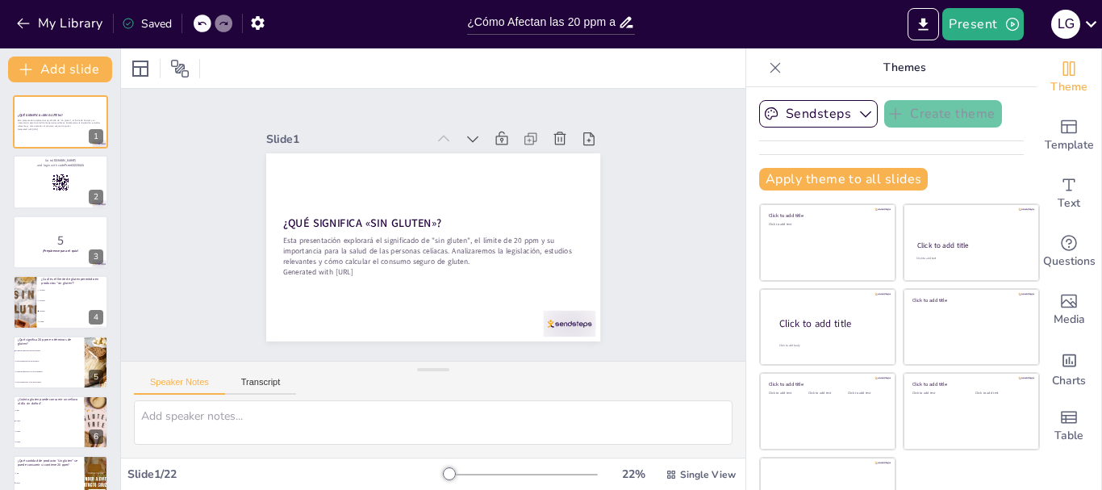
checkbox input "true"
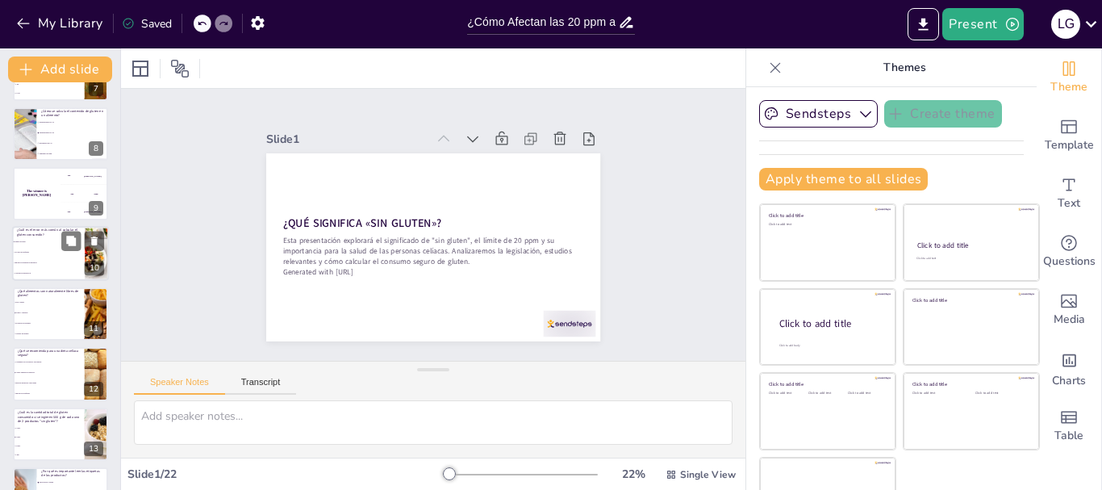
scroll to position [932, 0]
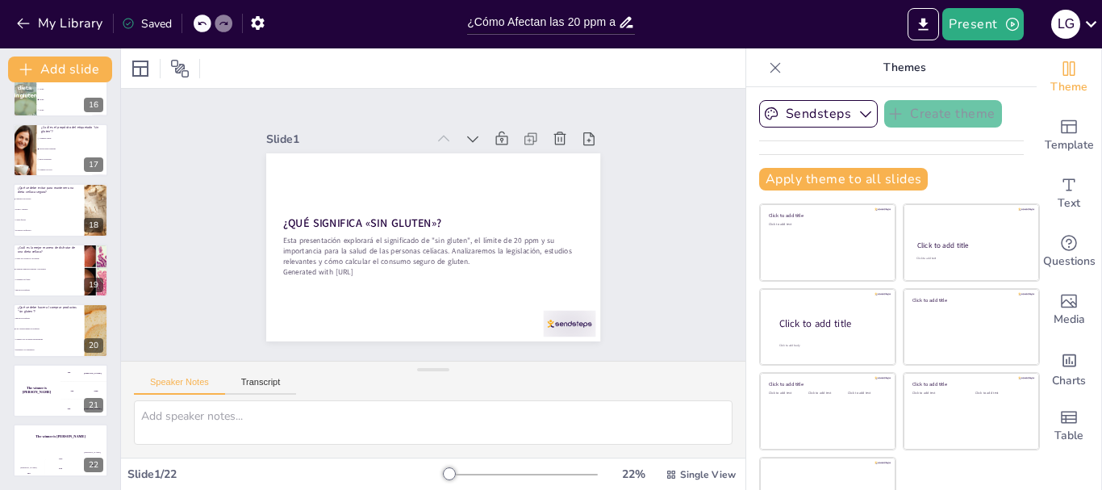
checkbox input "true"
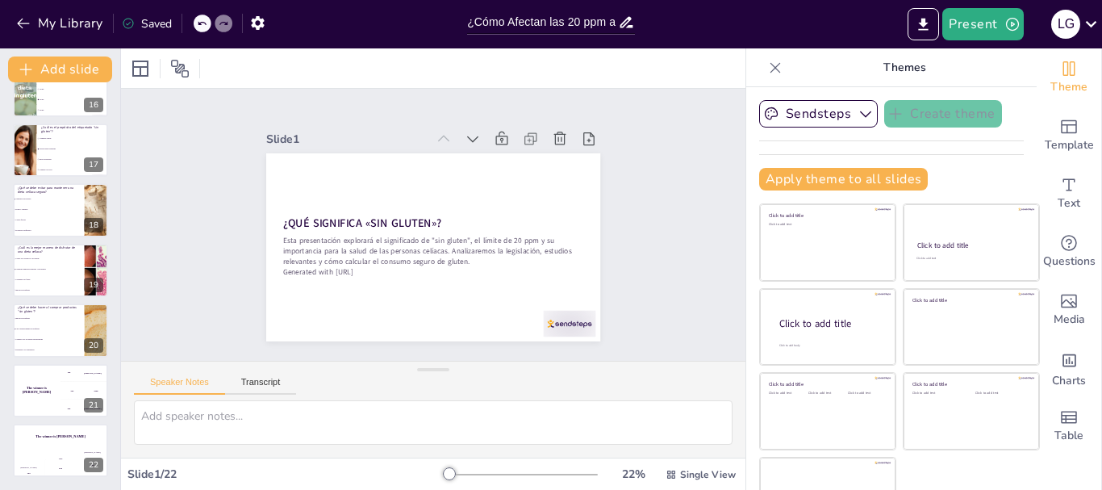
checkbox input "true"
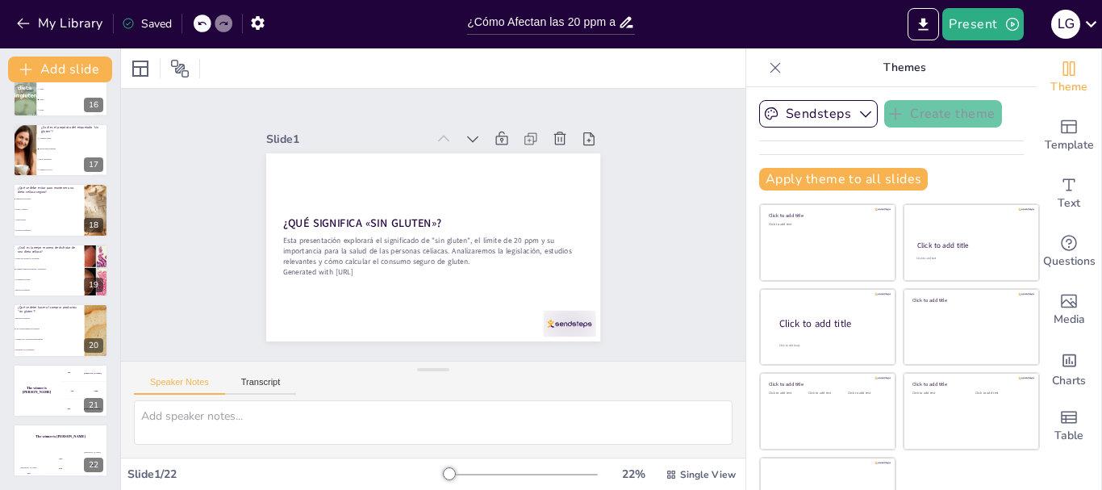
checkbox input "true"
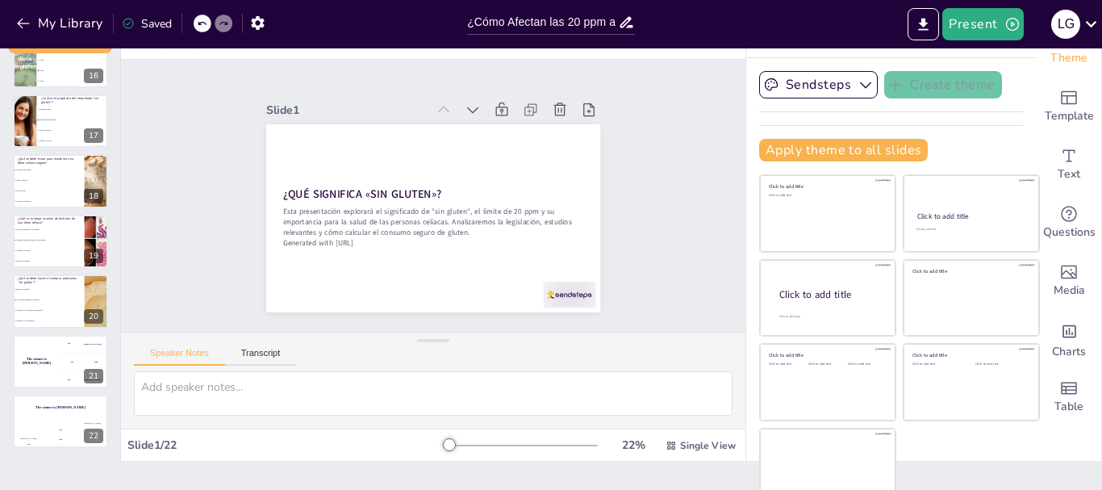
scroll to position [44, 0]
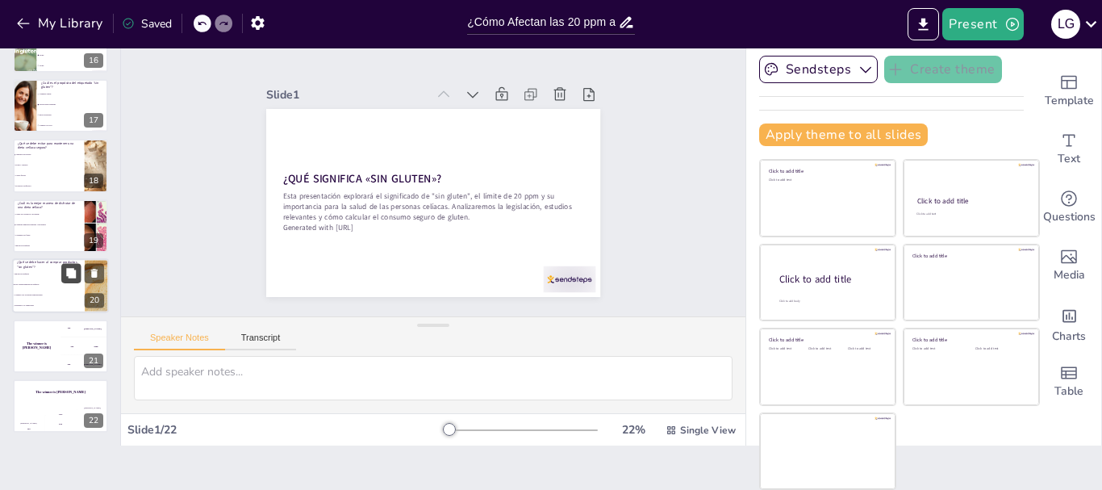
checkbox input "true"
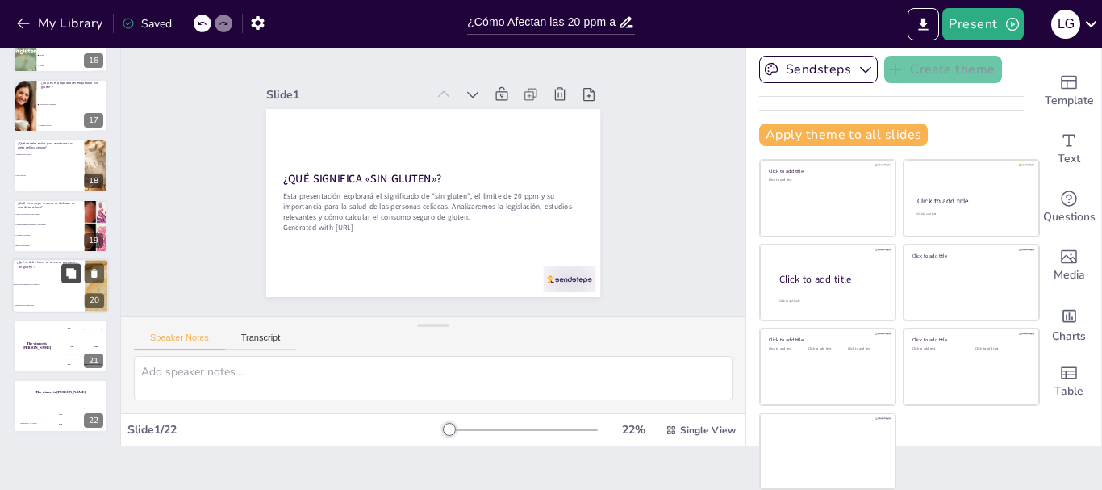
checkbox input "true"
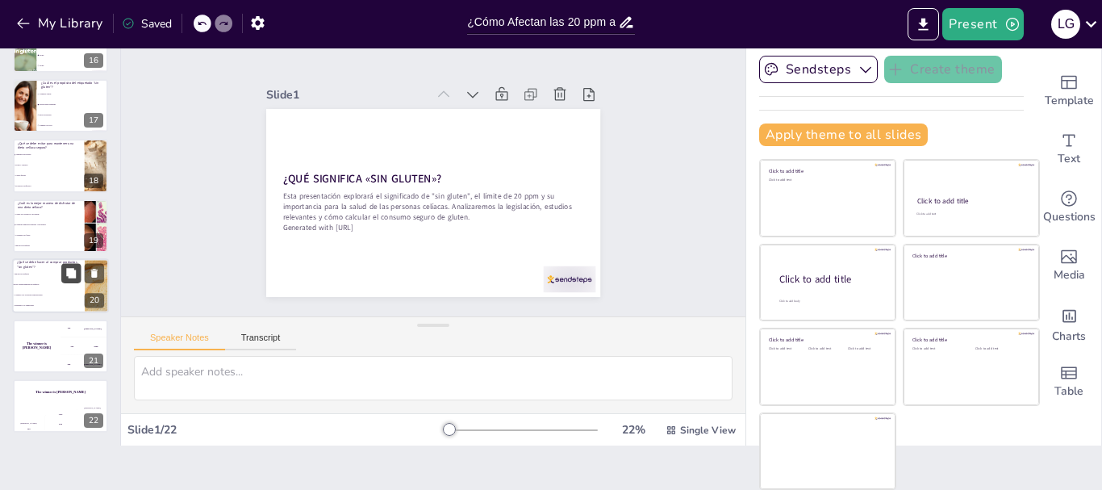
checkbox input "true"
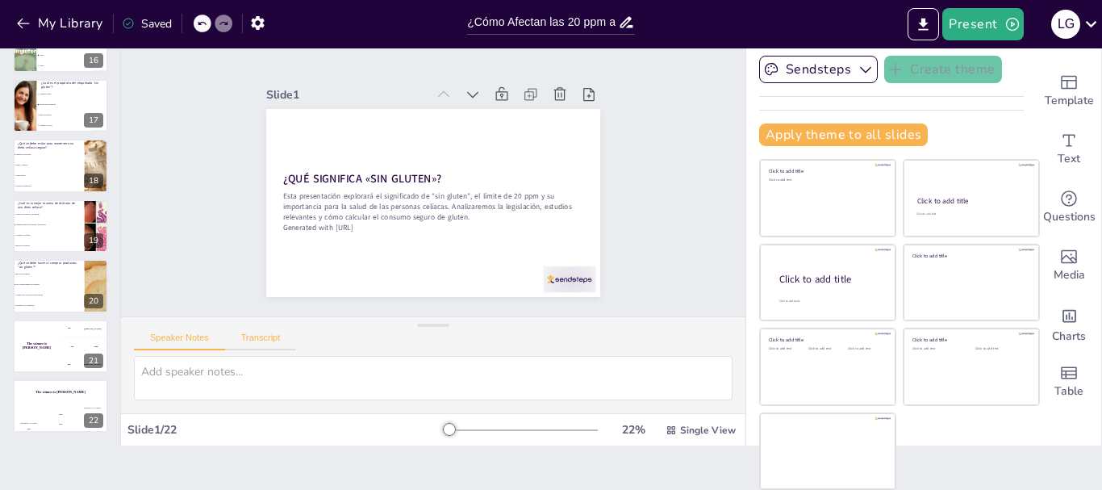
checkbox input "true"
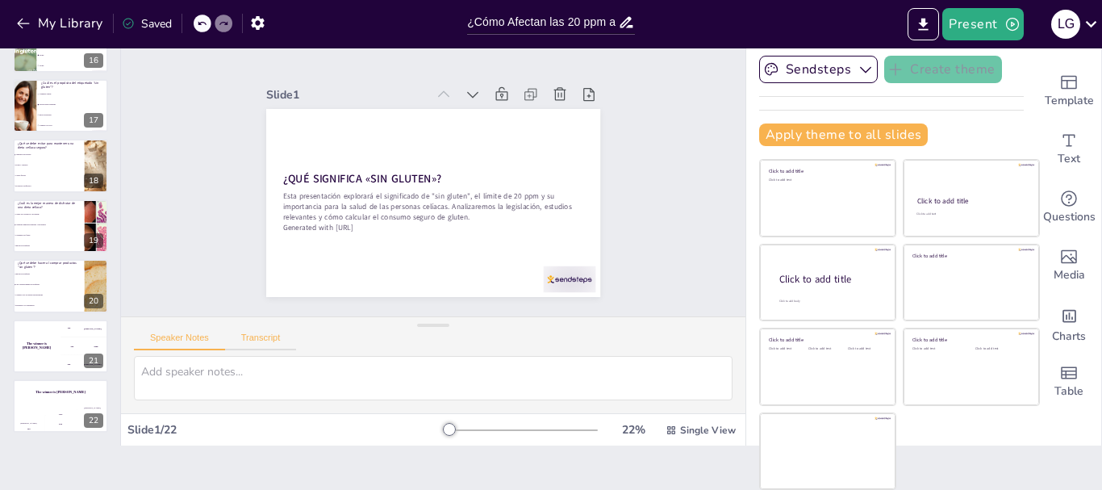
checkbox input "true"
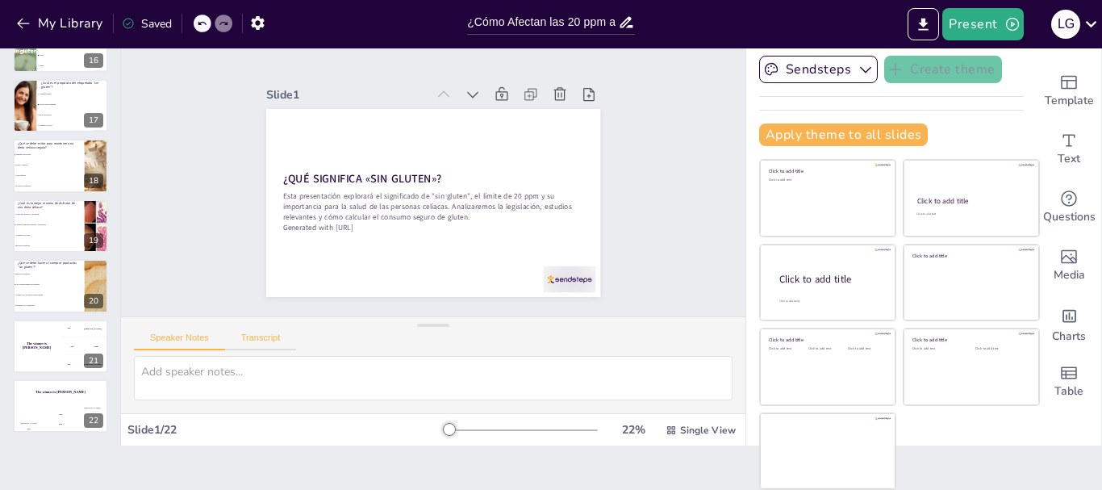
checkbox input "true"
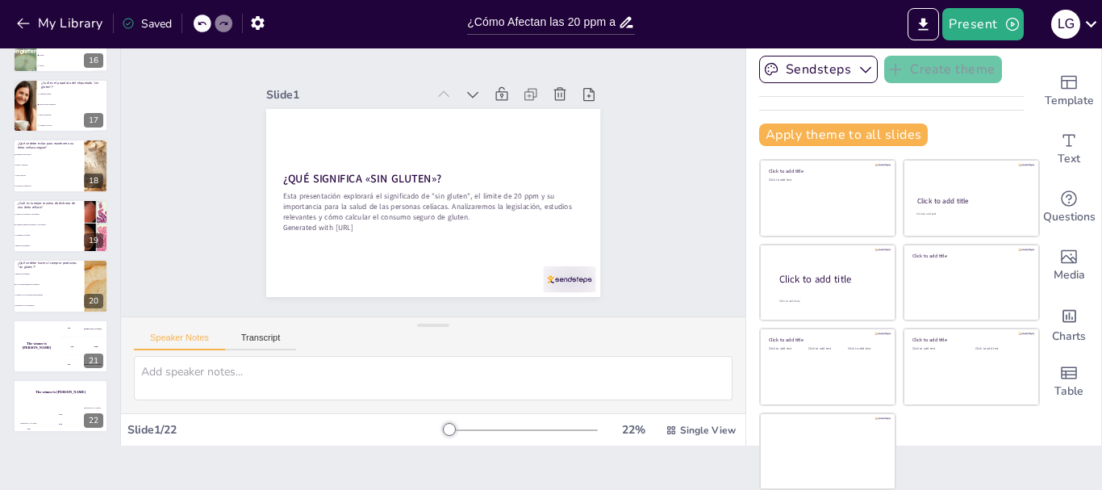
checkbox input "true"
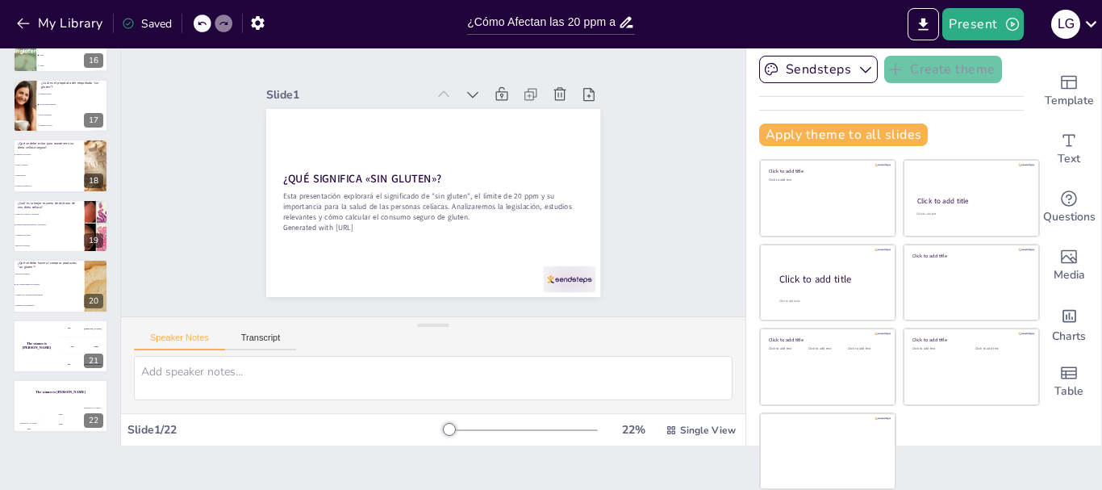
checkbox input "true"
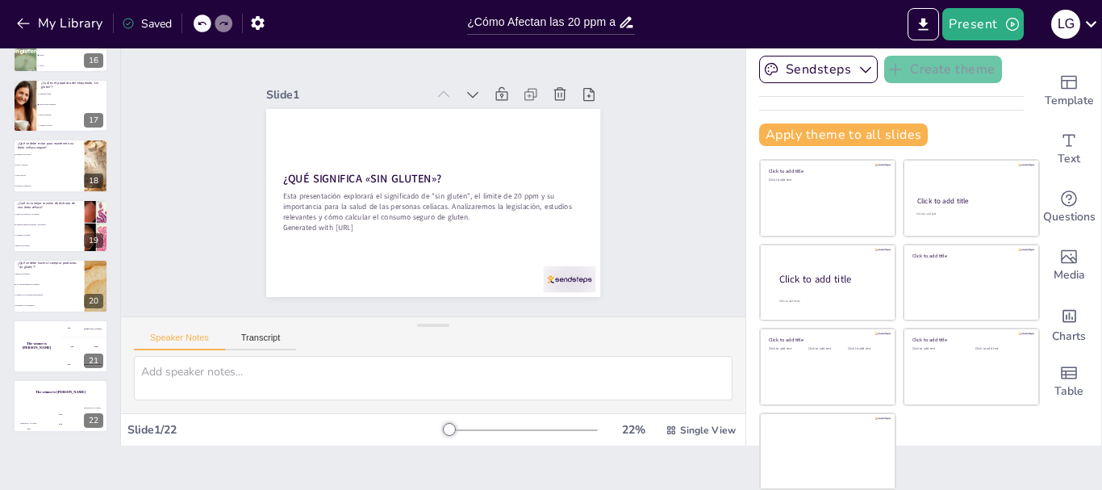
checkbox input "true"
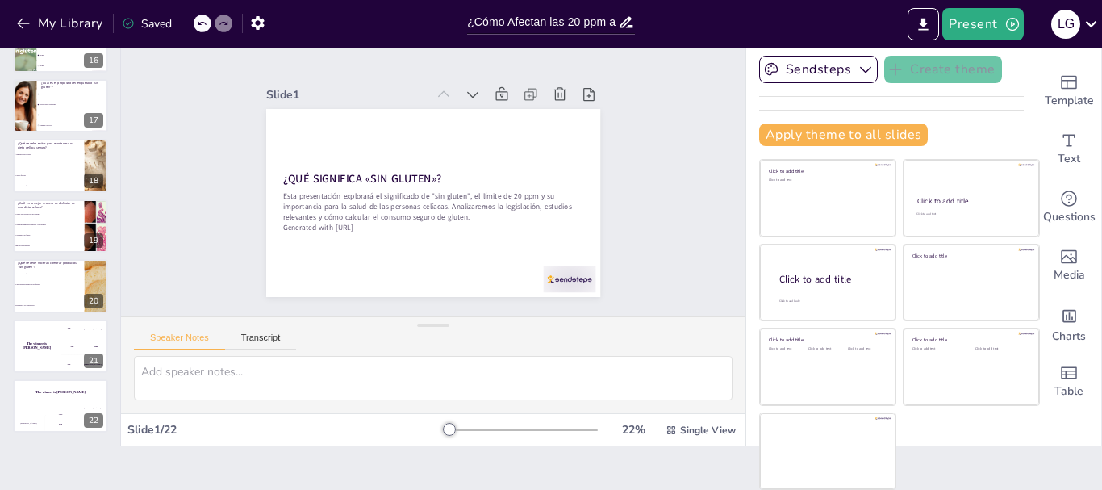
checkbox input "true"
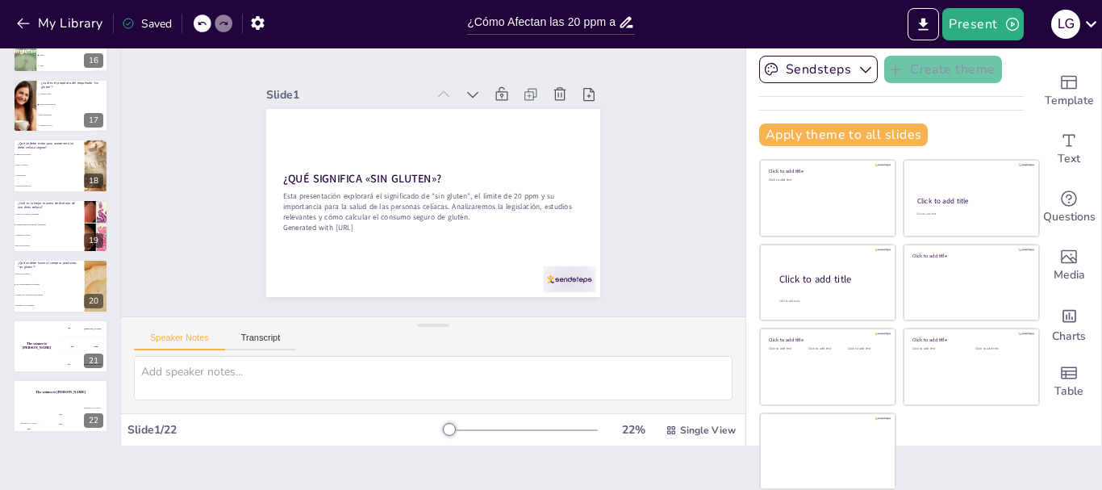
checkbox input "true"
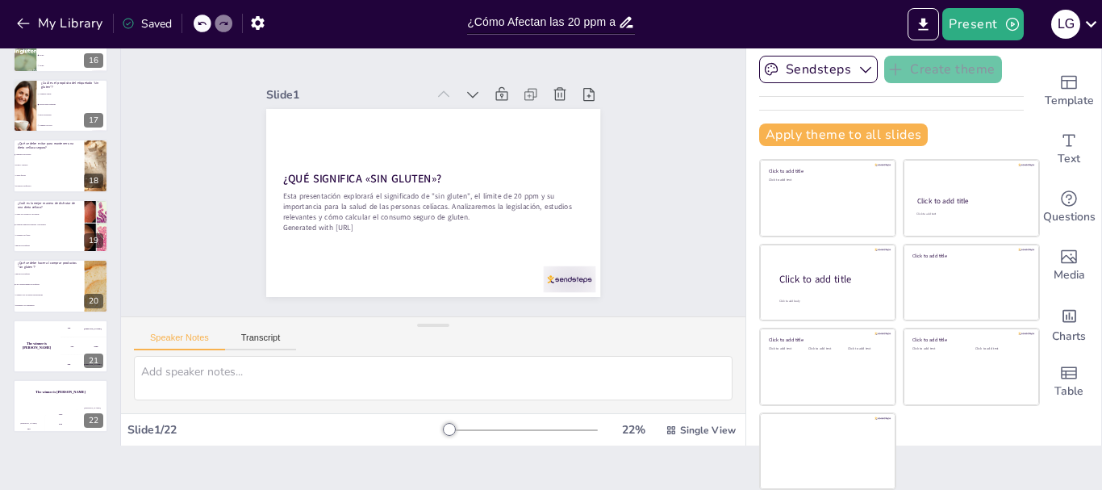
checkbox input "true"
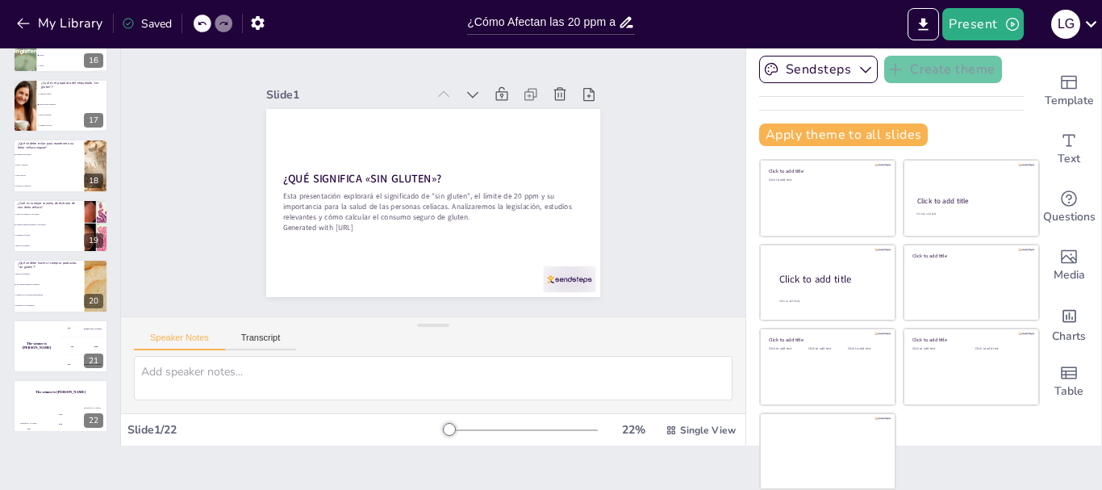
checkbox input "true"
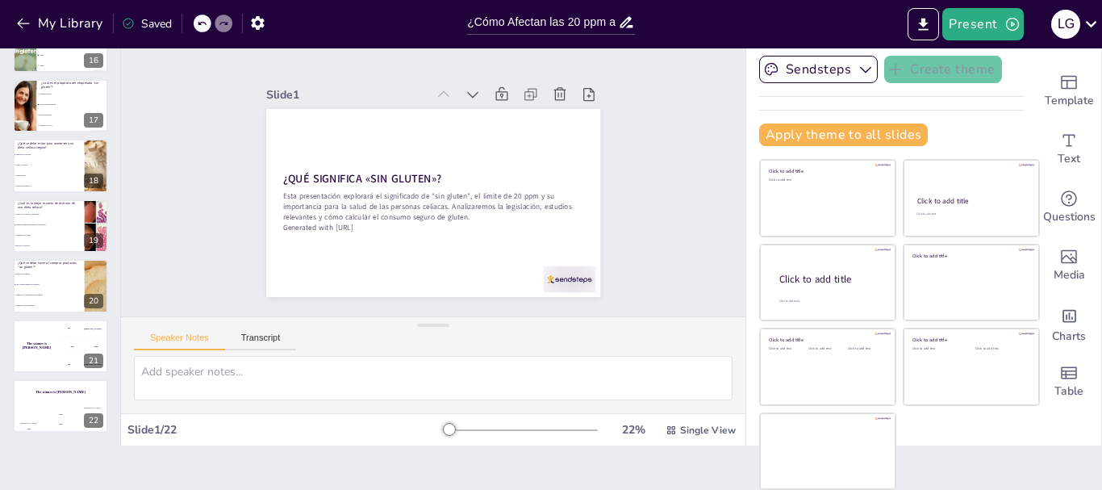
checkbox input "true"
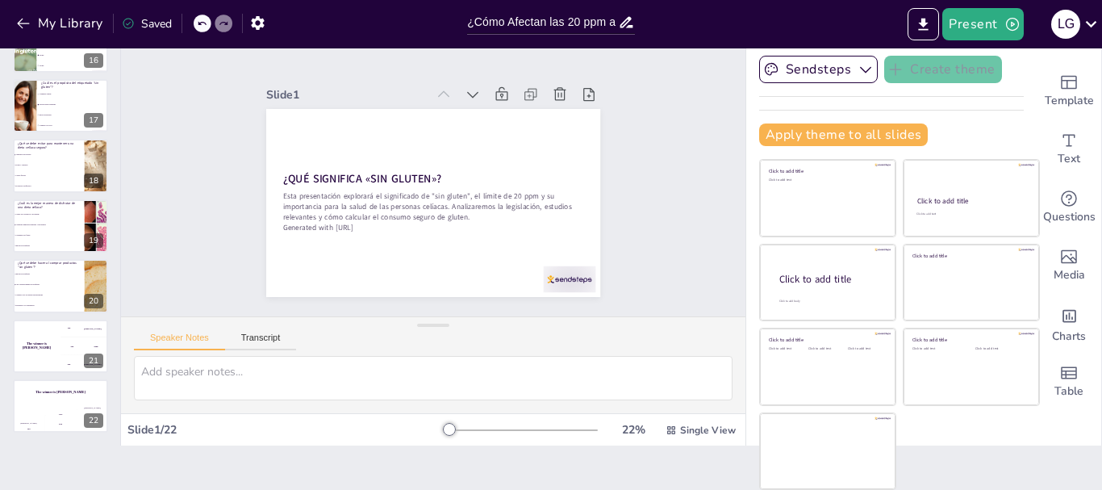
checkbox input "true"
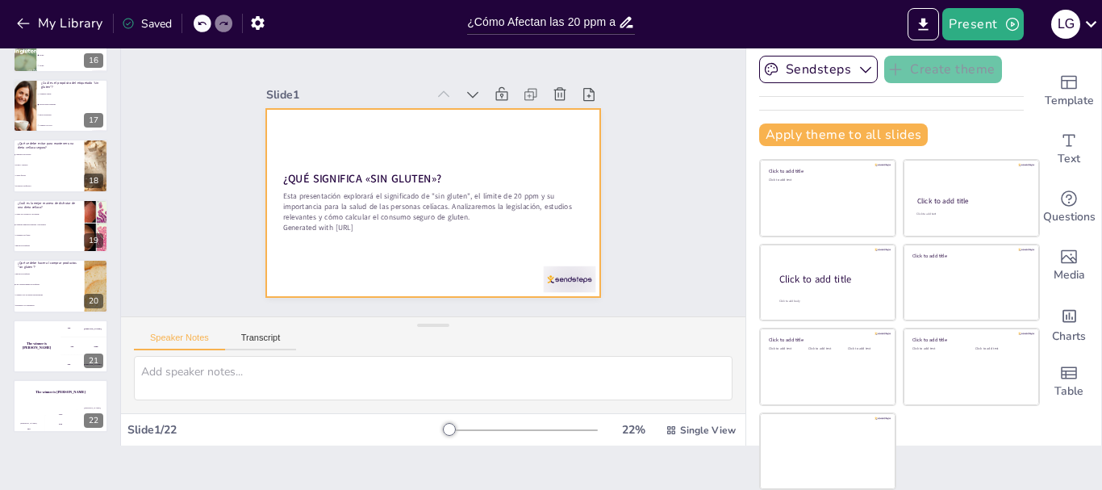
checkbox input "true"
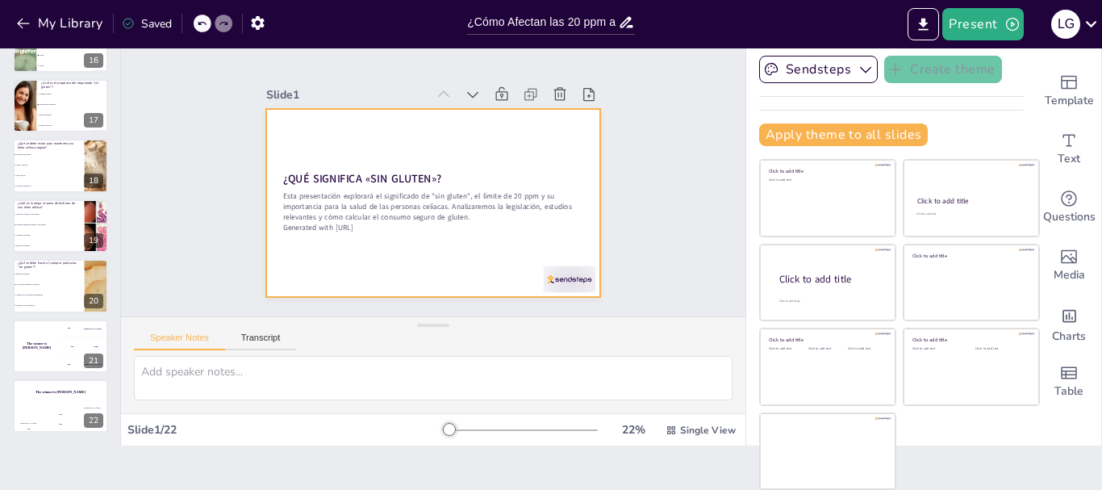
checkbox input "true"
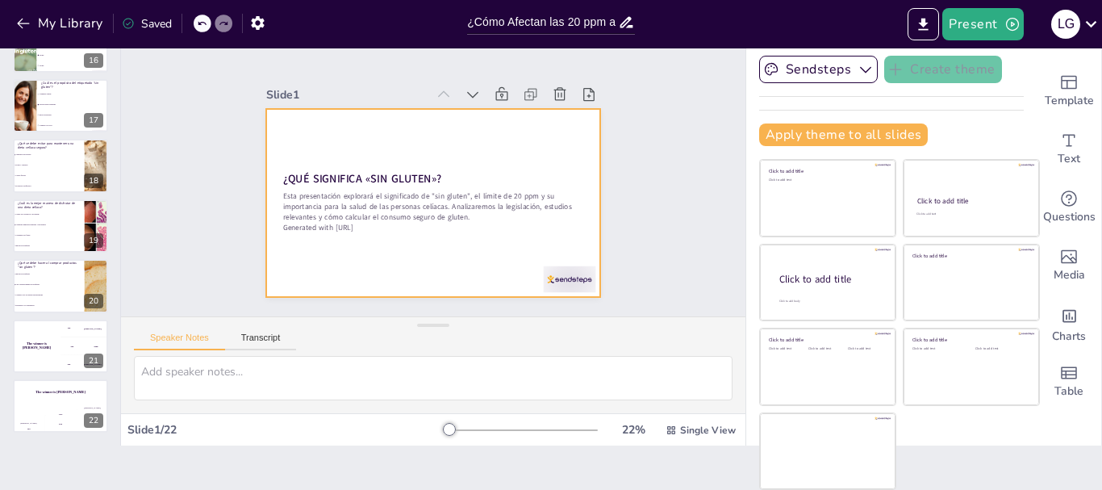
checkbox input "true"
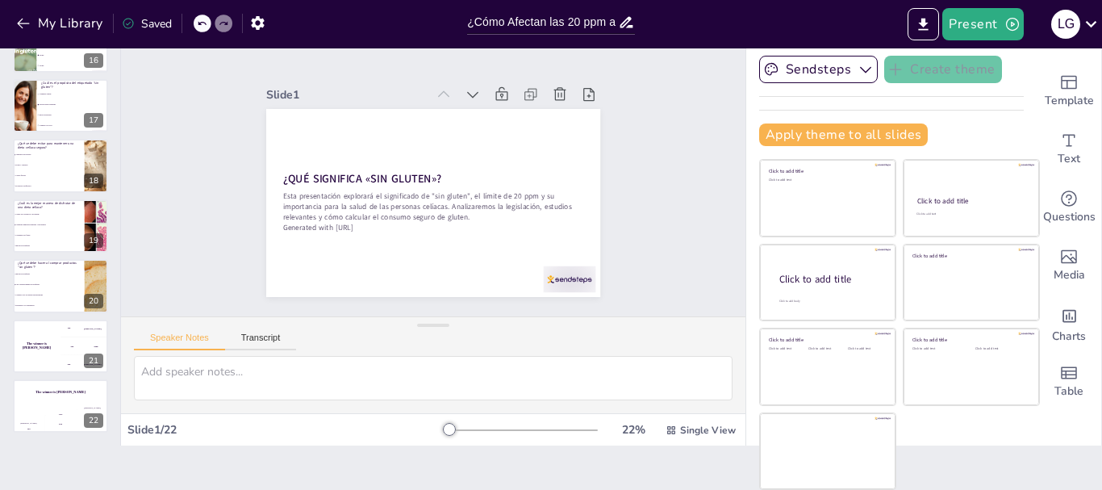
checkbox input "true"
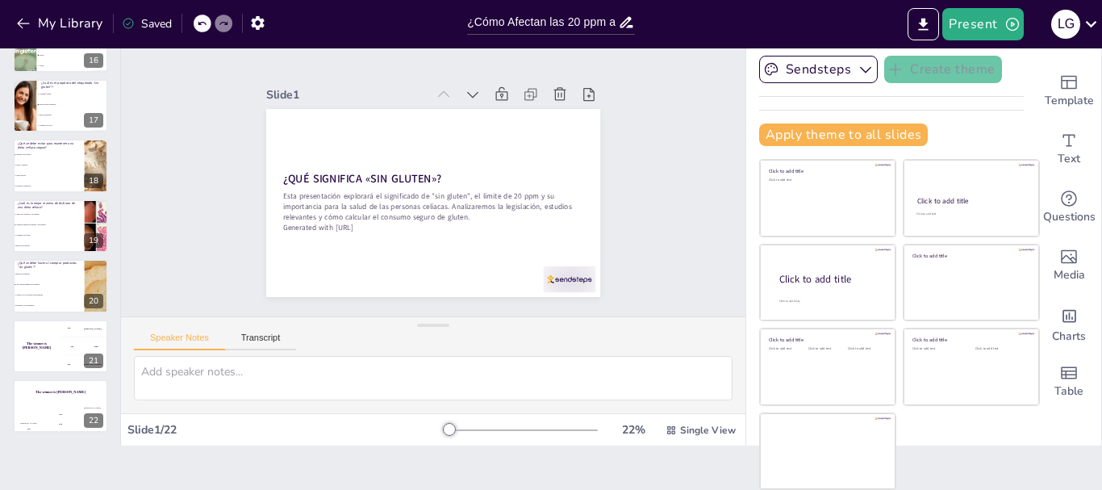
checkbox input "true"
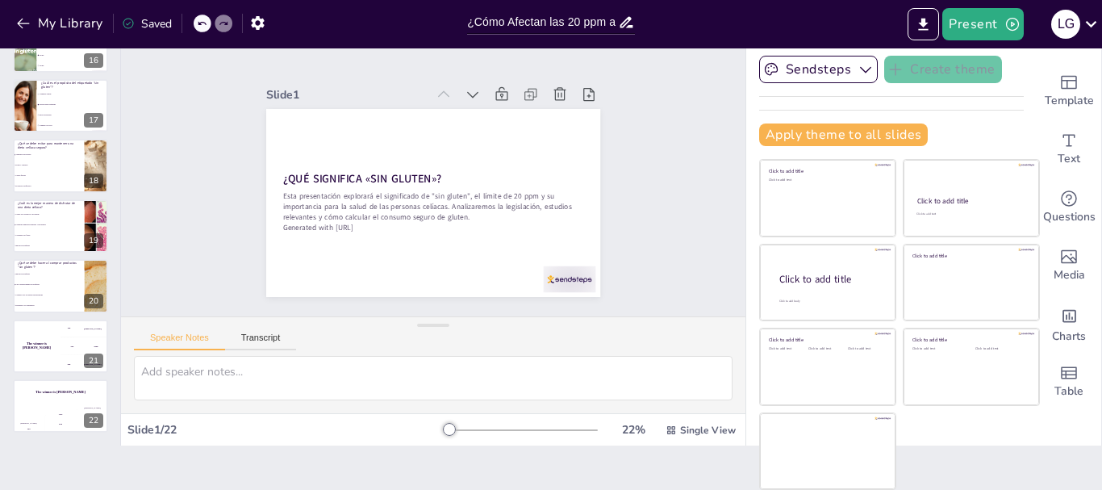
checkbox input "true"
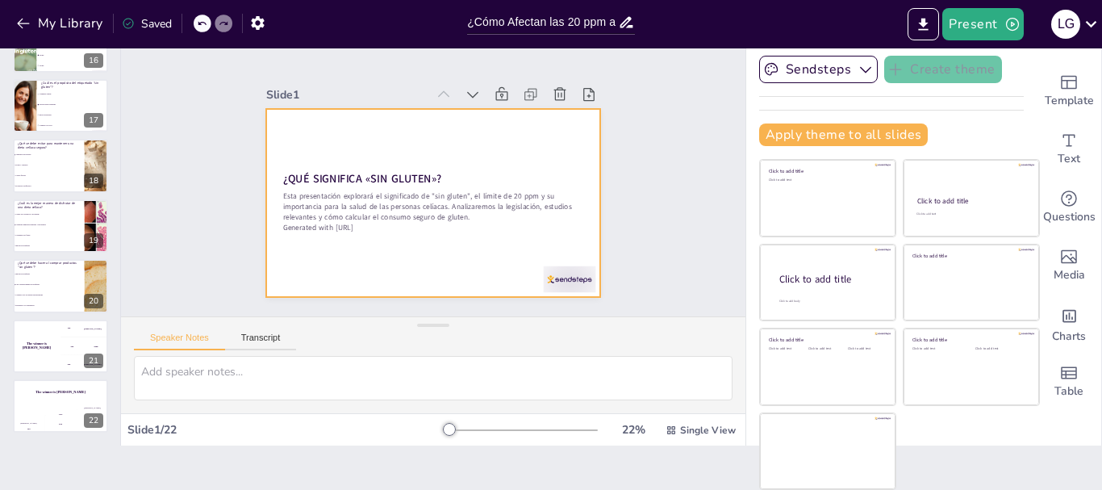
checkbox input "true"
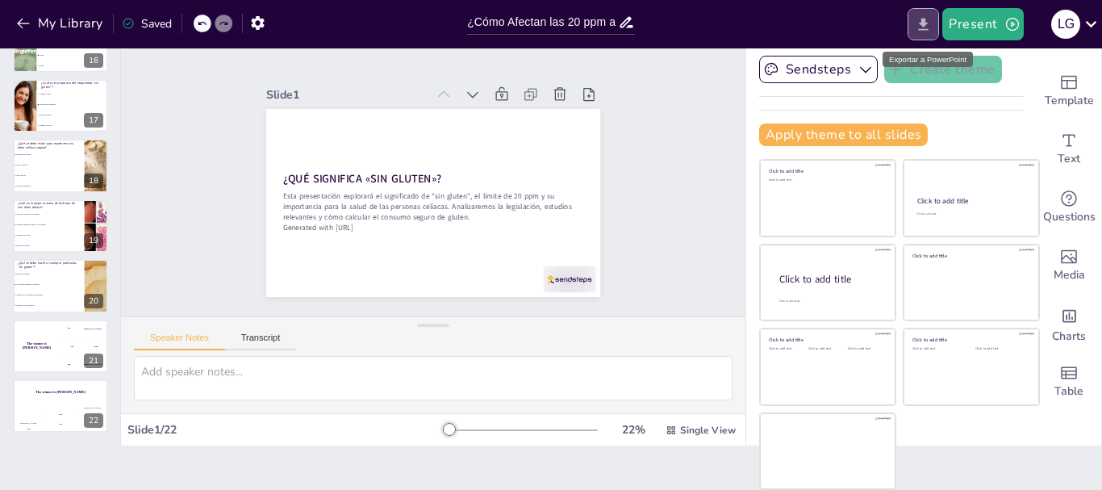
click at [927, 31] on icon "Export to PowerPoint" at bounding box center [923, 24] width 17 height 17
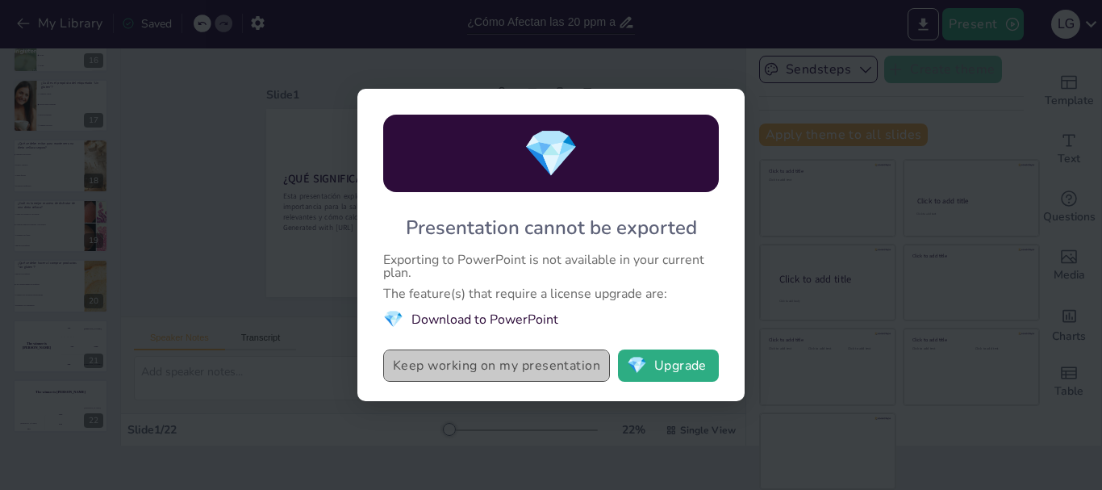
click at [523, 353] on button "Keep working on my presentation" at bounding box center [496, 365] width 227 height 32
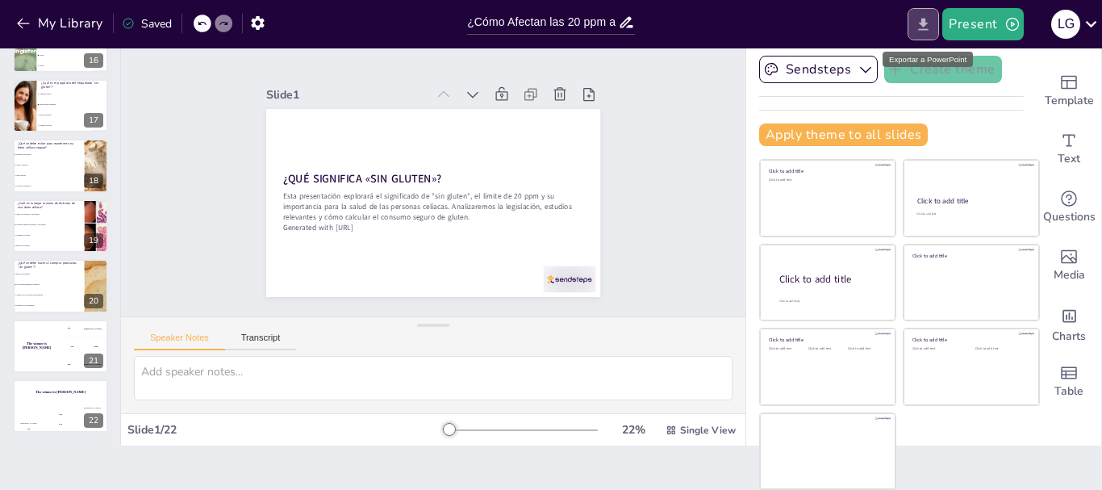
click at [924, 19] on icon "Export to PowerPoint" at bounding box center [924, 24] width 10 height 12
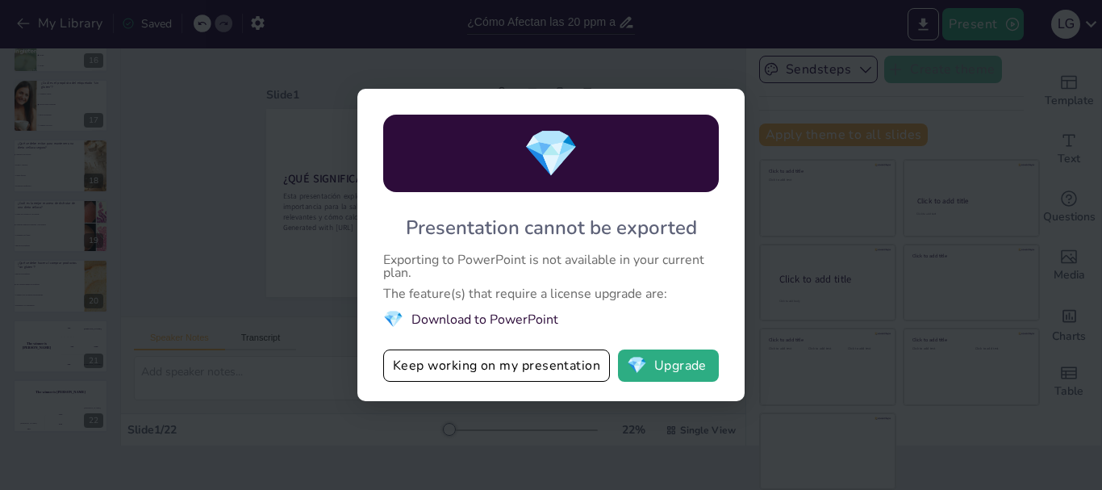
click at [851, 259] on div "💎 Presentation cannot be exported Exporting to PowerPoint is not available in y…" at bounding box center [551, 245] width 1102 height 490
click at [526, 358] on button "Keep working on my presentation" at bounding box center [496, 365] width 227 height 32
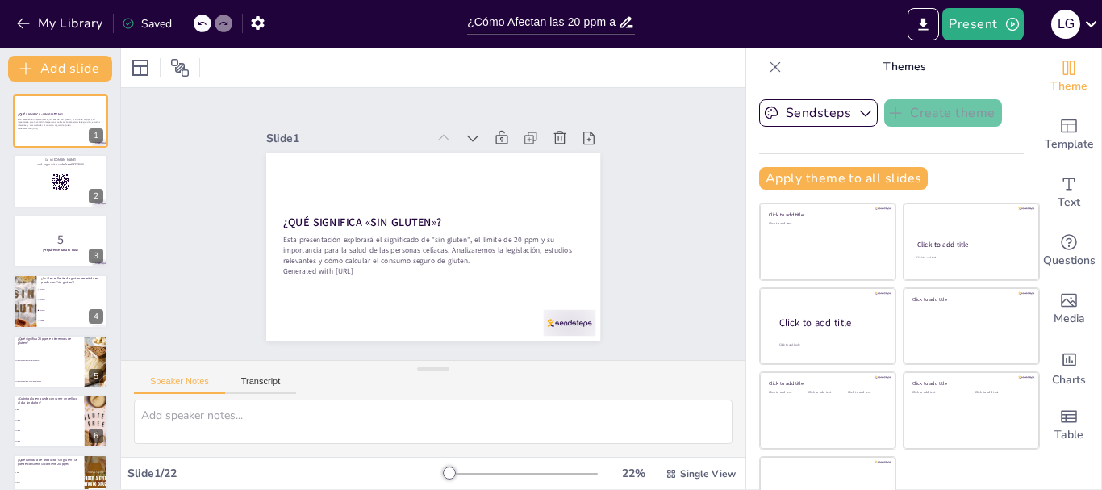
scroll to position [0, 0]
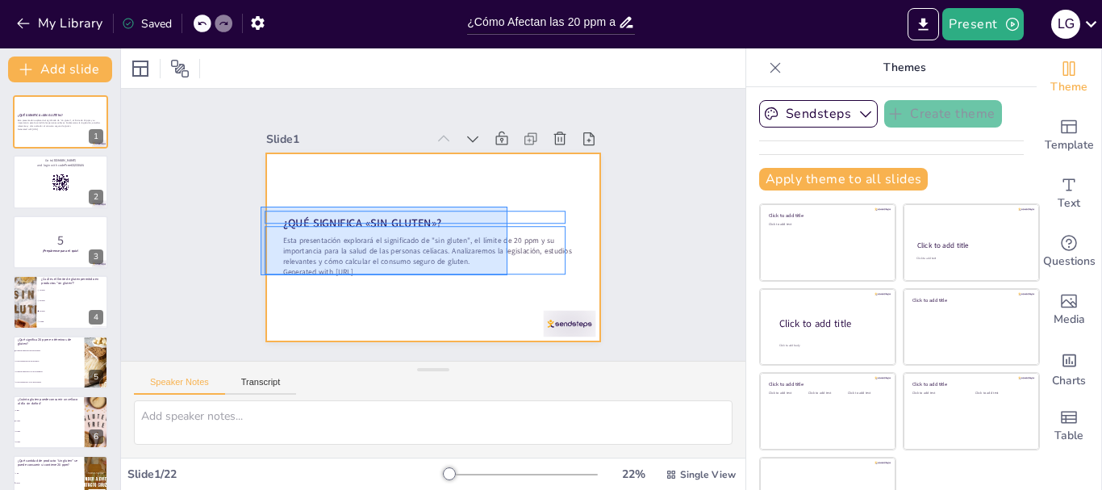
drag, startPoint x: 261, startPoint y: 207, endPoint x: 508, endPoint y: 275, distance: 256.3
click at [508, 275] on div at bounding box center [431, 247] width 352 height 222
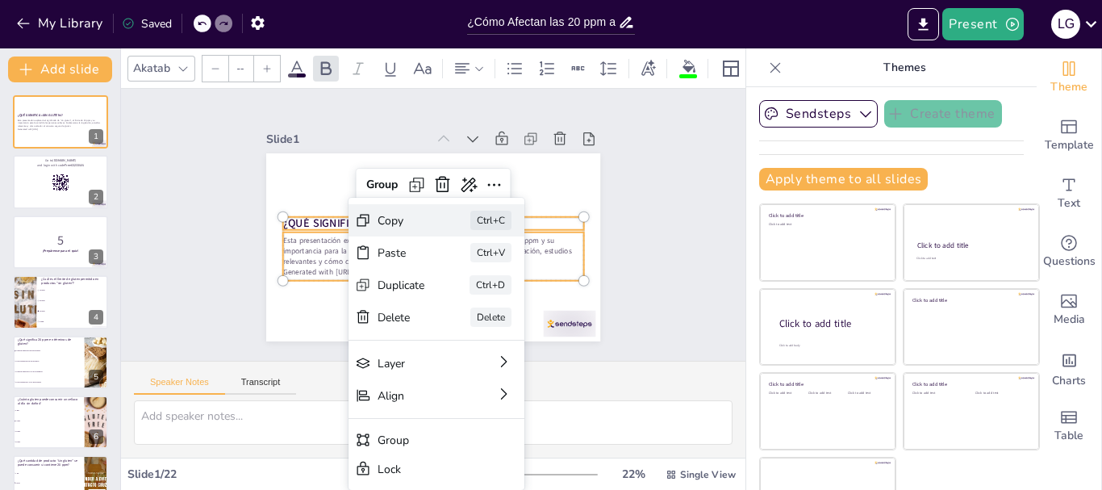
click at [478, 313] on div "Copy" at bounding box center [503, 325] width 50 height 25
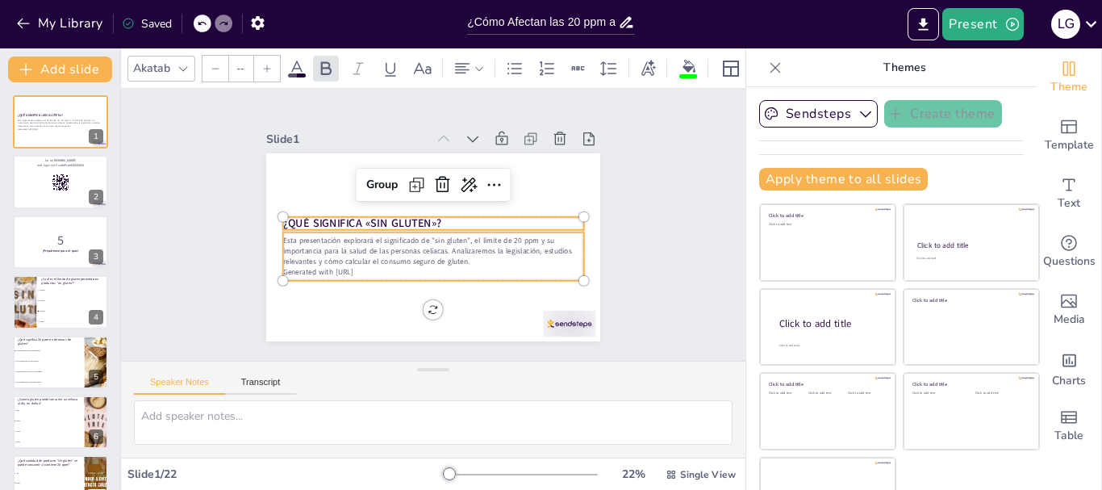
click at [321, 249] on p "Esta presentación explorará el significado de "sin gluten", el límite de 20 ppm…" at bounding box center [430, 250] width 303 height 62
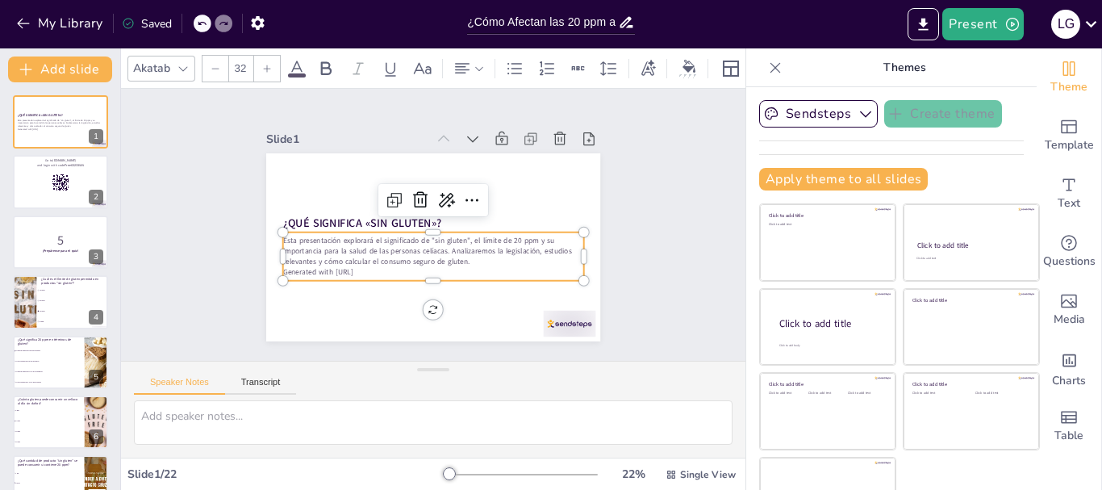
click at [361, 247] on p "Esta presentación explorará el significado de "sin gluten", el límite de 20 ppm…" at bounding box center [407, 230] width 93 height 301
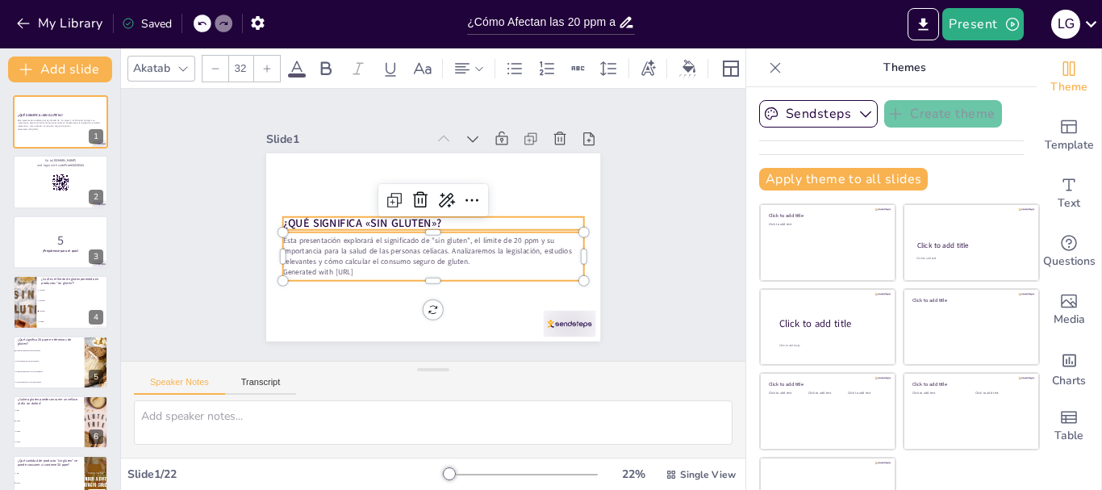
click at [267, 212] on div "¿QUÉ SIGNIFICA «SIN GLUTEN»? Esta presentación explorará el significado de "sin…" at bounding box center [428, 246] width 366 height 253
click at [277, 208] on div at bounding box center [284, 200] width 15 height 15
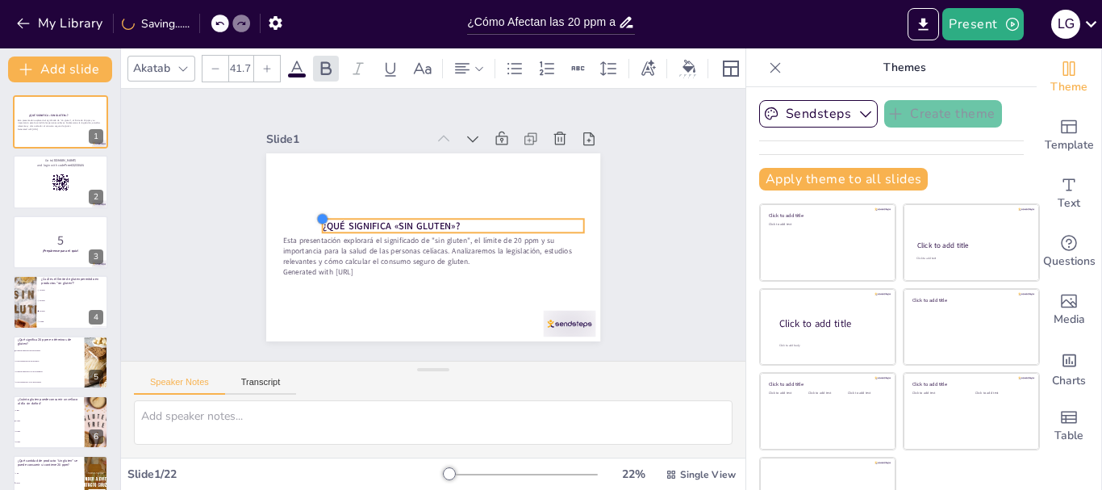
drag, startPoint x: 267, startPoint y: 212, endPoint x: 307, endPoint y: 220, distance: 40.4
click at [307, 220] on div "¿QUÉ SIGNIFICA «SIN GLUTEN»? Esta presentación explorará el significado de "sin…" at bounding box center [431, 247] width 352 height 222
click at [453, 221] on p "¿QUÉ SIGNIFICA «SIN GLUTEN»?" at bounding box center [452, 227] width 261 height 41
click at [447, 220] on p "¿QUÉ SIGNIFICA «SIN GLUTEN»?" at bounding box center [452, 227] width 261 height 41
click at [447, 220] on p "¿QUÉ SIGNIFICA «SIN GLUTEN»?" at bounding box center [453, 230] width 258 height 68
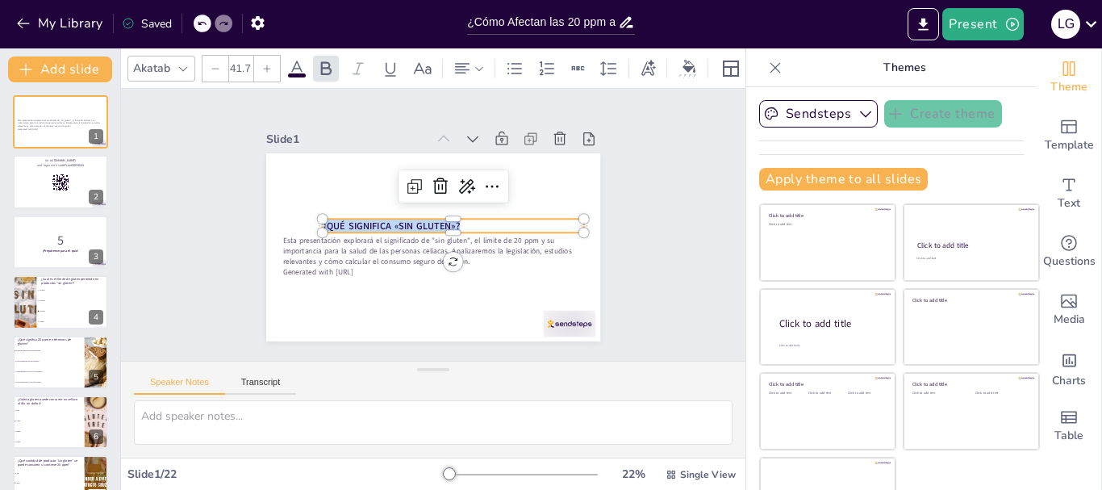
drag, startPoint x: 447, startPoint y: 220, endPoint x: 300, endPoint y: 221, distance: 146.9
click at [300, 221] on div "Esta presentación explorará el significado de "sin gluten", el límite de 20 ppm…" at bounding box center [428, 246] width 366 height 253
copy strong "¿QUÉ SIGNIFICA «SIN GLUTEN»?"
click at [287, 236] on p "Esta presentación explorará el significado de "sin gluten", el límite de 20 ppm…" at bounding box center [417, 203] width 261 height 202
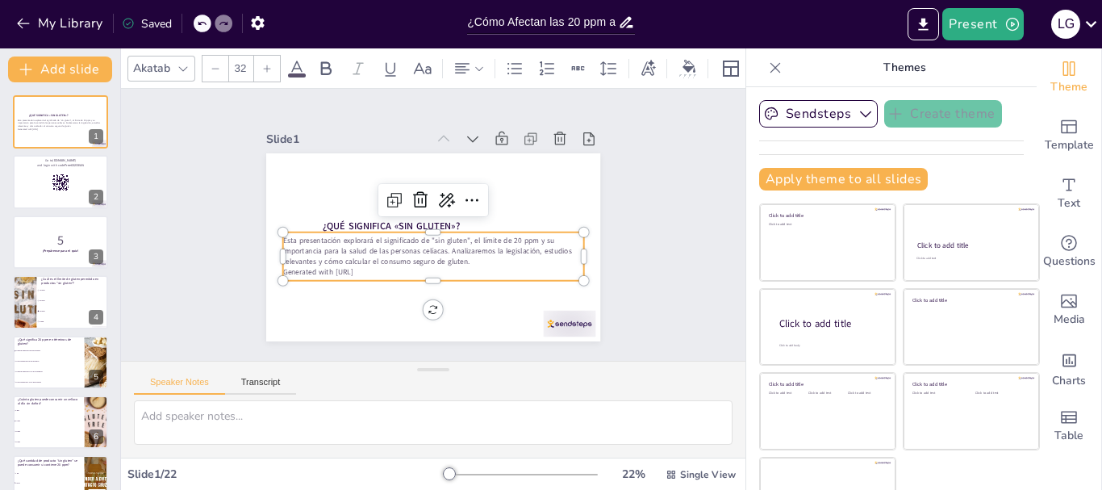
click at [279, 232] on p "Esta presentación explorará el significado de "sin gluten", el límite de 20 ppm…" at bounding box center [430, 250] width 303 height 62
click at [279, 237] on p "Esta presentación explorará el significado de "sin gluten", el límite de 20 ppm…" at bounding box center [430, 251] width 303 height 62
click at [361, 265] on p "Esta presentación explorará el significado de "sin gluten", el límite de 20 ppm…" at bounding box center [430, 251] width 303 height 62
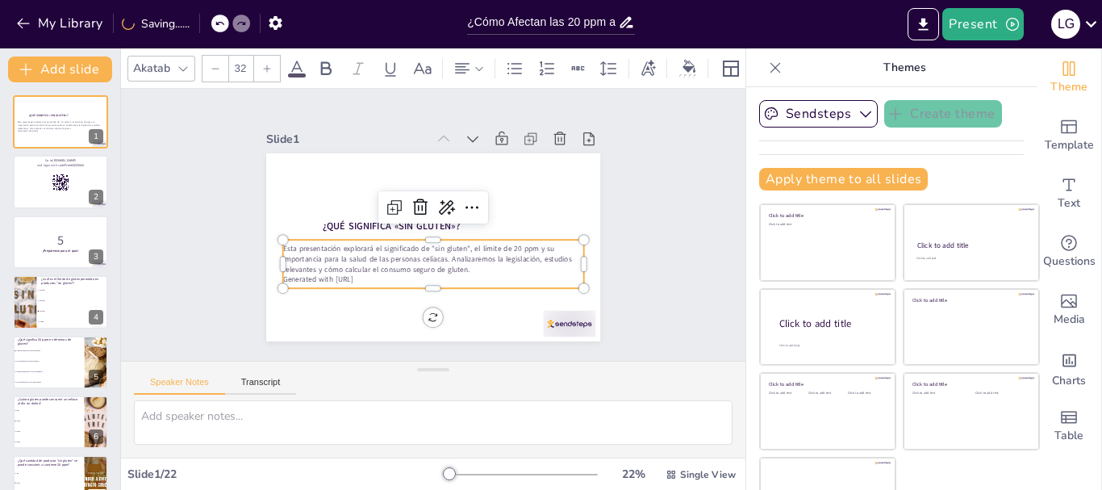
click at [359, 269] on p "Generated with [URL]" at bounding box center [428, 279] width 300 height 42
click at [276, 244] on p "Esta presentación explorará el significado de "sin gluten", el límite de 20 ppm…" at bounding box center [426, 257] width 301 height 93
click at [278, 244] on p "Esta presentación explorará el significado de "sin gluten", el límite de 20 ppm…" at bounding box center [429, 259] width 303 height 62
drag, startPoint x: 405, startPoint y: 278, endPoint x: 272, endPoint y: 235, distance: 140.1
click at [273, 235] on div "Esta presentación explorará el significado de "sin gluten", el límite de 20 ppm…" at bounding box center [425, 263] width 304 height 110
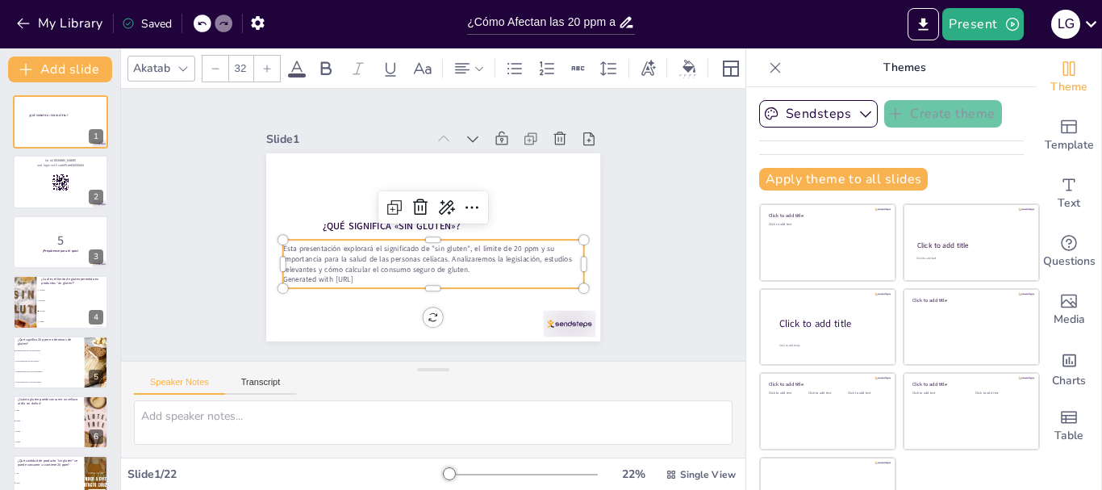
copy div "ta presentación explorará el significado de "sin gluten", el límite de 20 ppm y…"
click at [41, 179] on div at bounding box center [60, 182] width 97 height 55
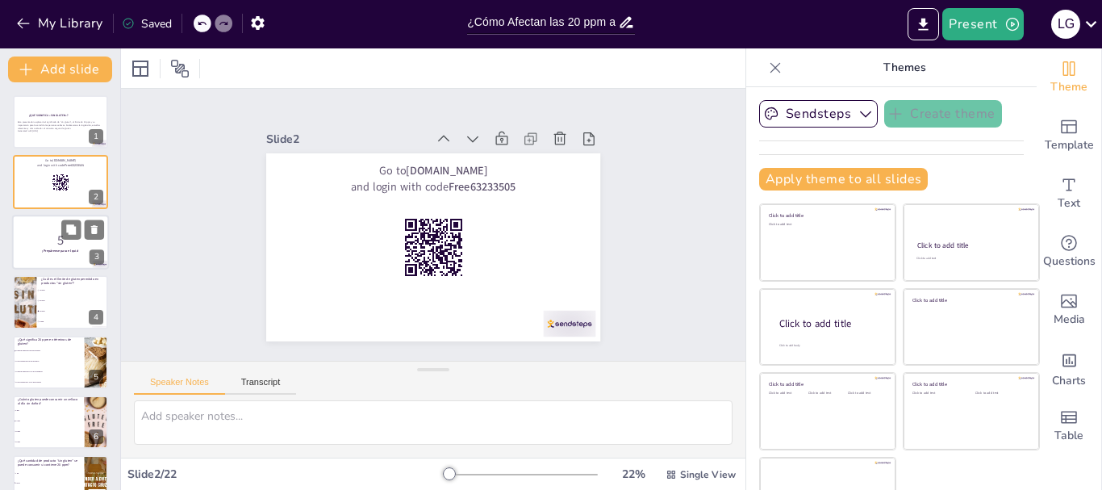
click at [65, 255] on div at bounding box center [60, 242] width 97 height 55
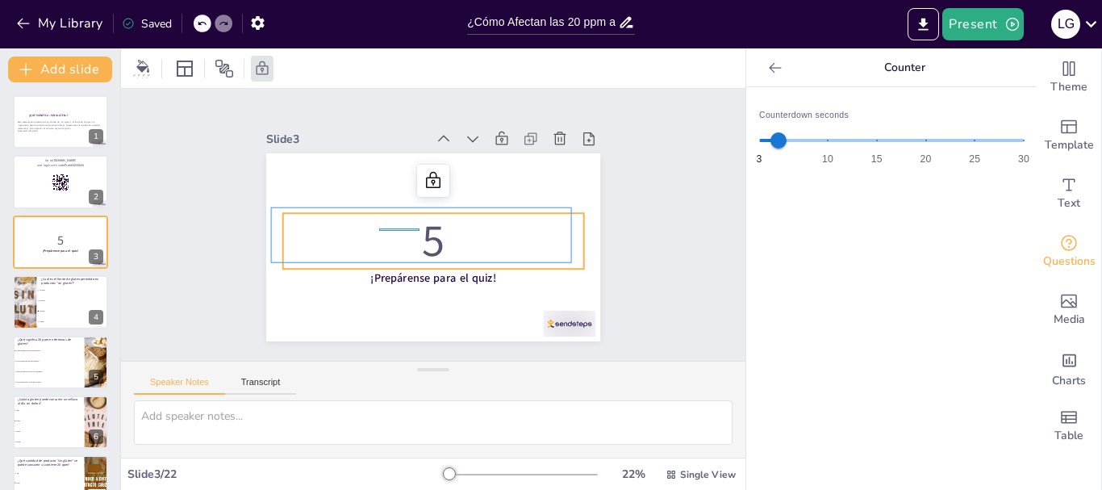
drag, startPoint x: 379, startPoint y: 228, endPoint x: 307, endPoint y: 310, distance: 108.6
click at [414, 236] on p "5" at bounding box center [429, 240] width 307 height 123
click at [54, 304] on li "50 ppm" at bounding box center [72, 301] width 73 height 10
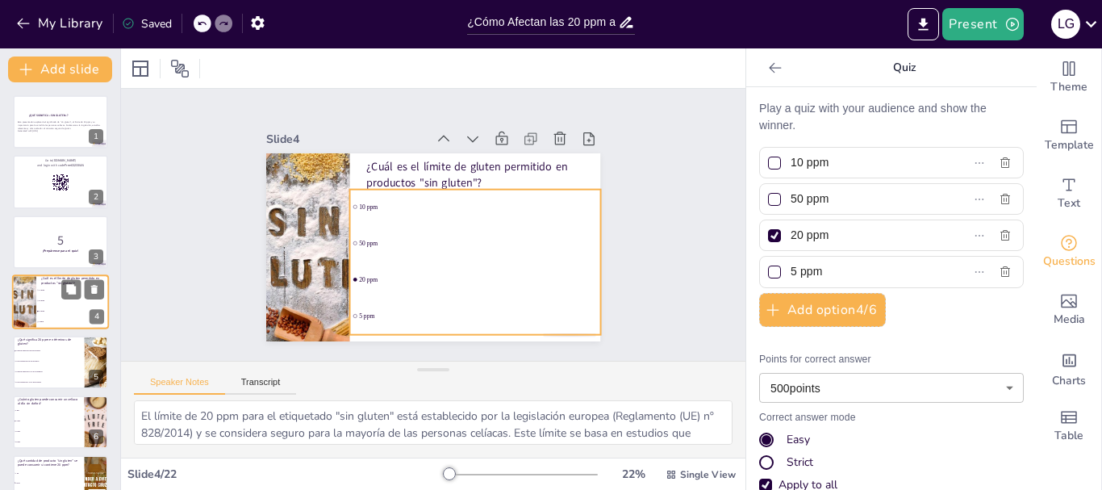
scroll to position [16, 0]
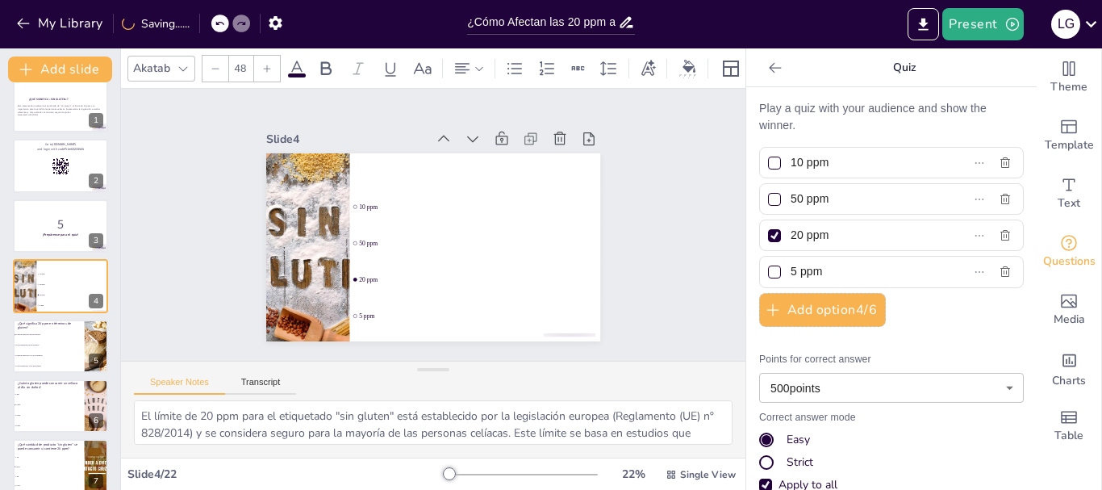
drag, startPoint x: 357, startPoint y: 161, endPoint x: 203, endPoint y: 105, distance: 164.9
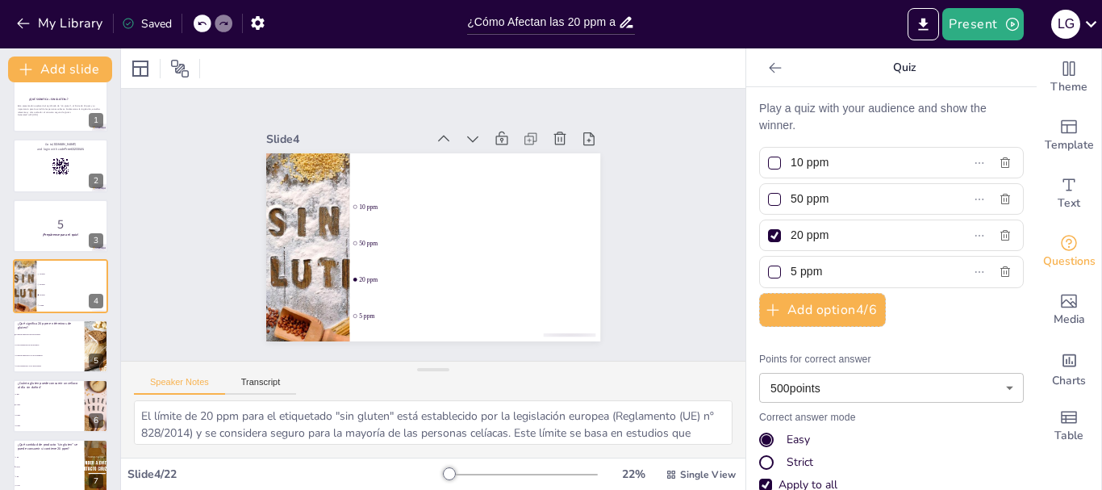
click at [204, 23] on icon at bounding box center [202, 24] width 8 height 4
click at [202, 24] on icon at bounding box center [202, 24] width 8 height 4
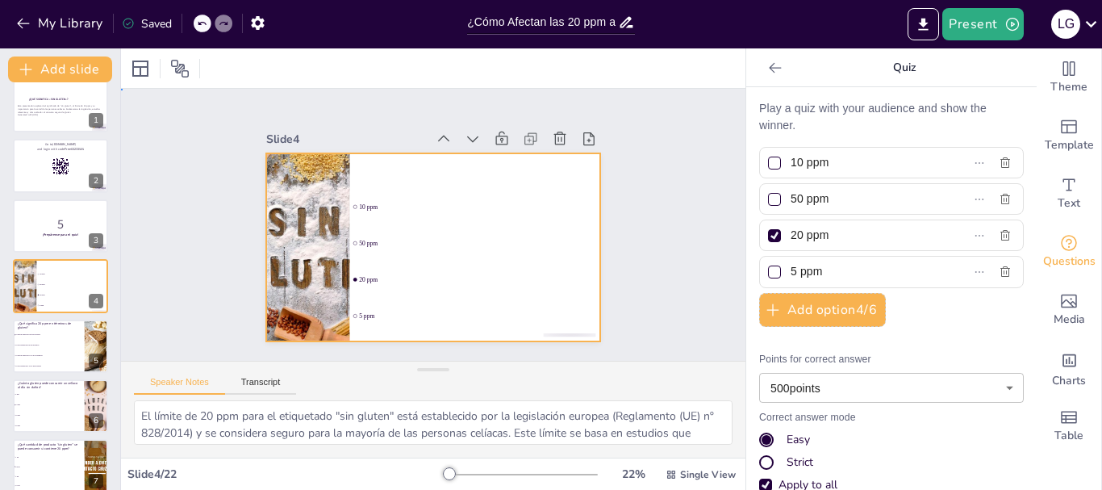
click at [392, 178] on div at bounding box center [428, 246] width 366 height 253
drag, startPoint x: 299, startPoint y: 123, endPoint x: 361, endPoint y: 176, distance: 81.3
click at [361, 176] on div "Slide 4 10 ppm 50 ppm 20 ppm 5 ppm" at bounding box center [430, 234] width 371 height 278
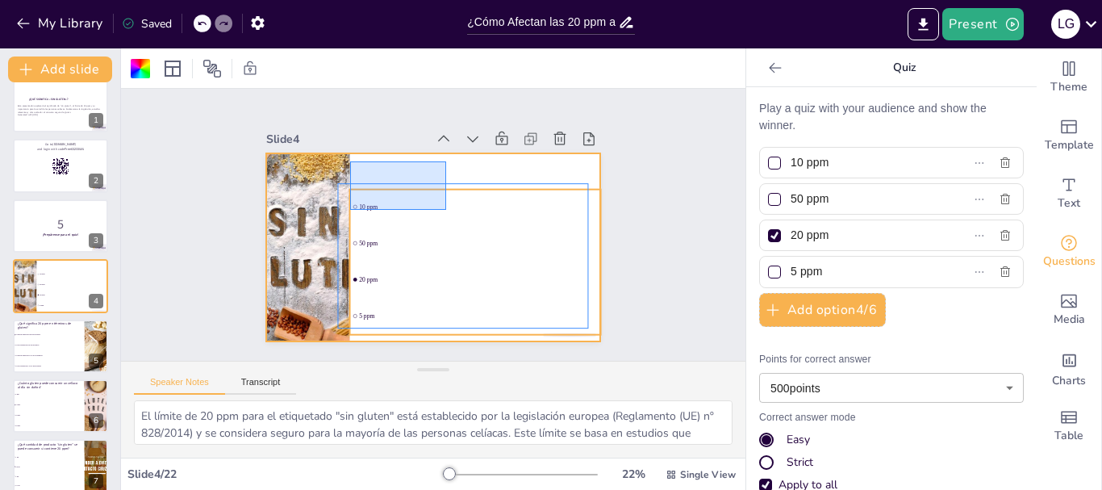
drag, startPoint x: 350, startPoint y: 161, endPoint x: 378, endPoint y: 172, distance: 29.4
click at [445, 190] on div "10 ppm 50 ppm 20 ppm 5 ppm" at bounding box center [448, 154] width 327 height 69
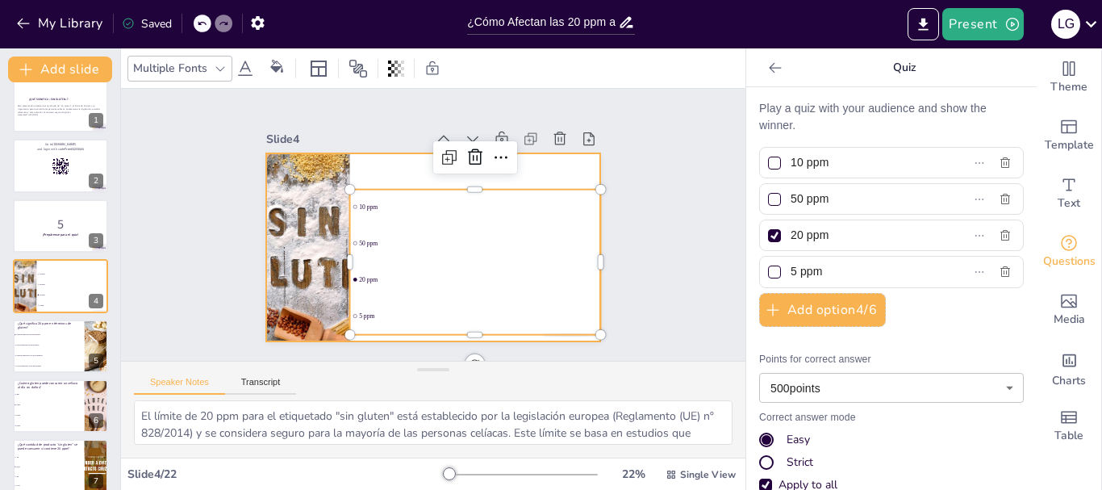
click at [378, 172] on div at bounding box center [431, 247] width 352 height 222
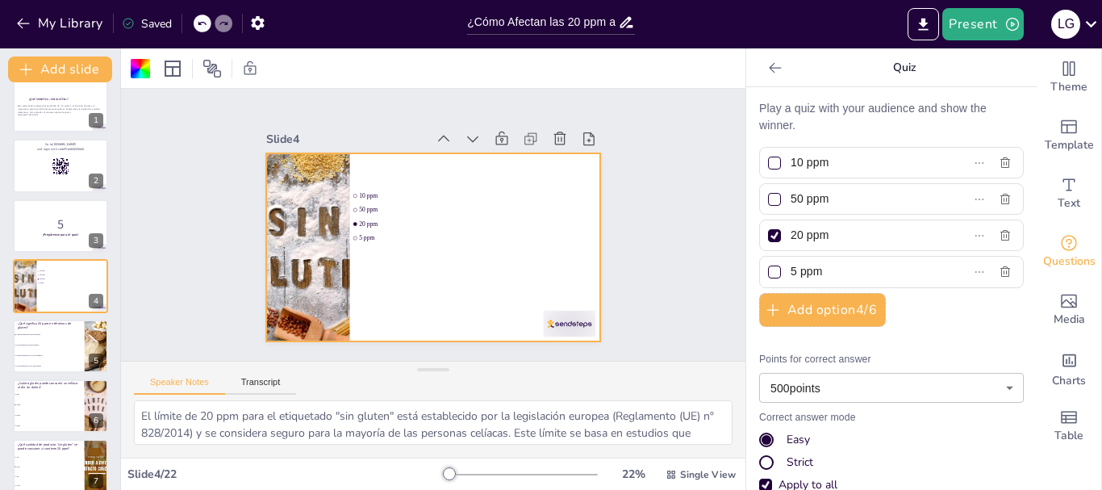
click at [204, 21] on icon at bounding box center [202, 24] width 10 height 10
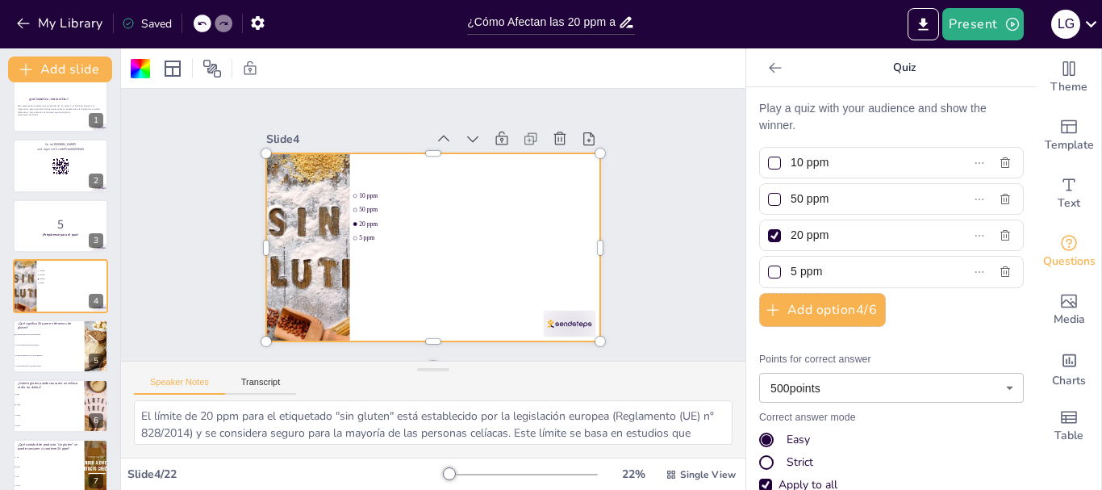
click at [204, 21] on icon at bounding box center [202, 24] width 10 height 10
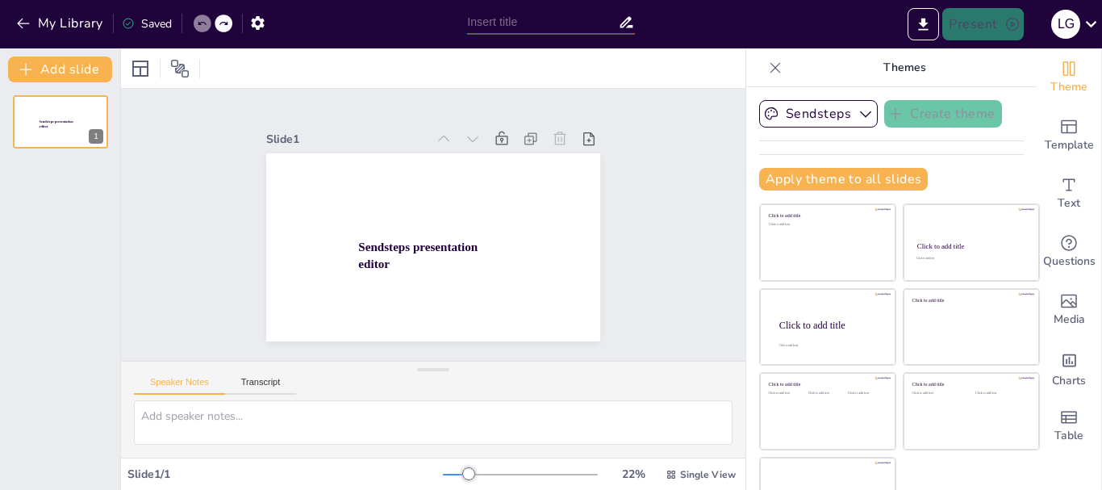
scroll to position [0, 0]
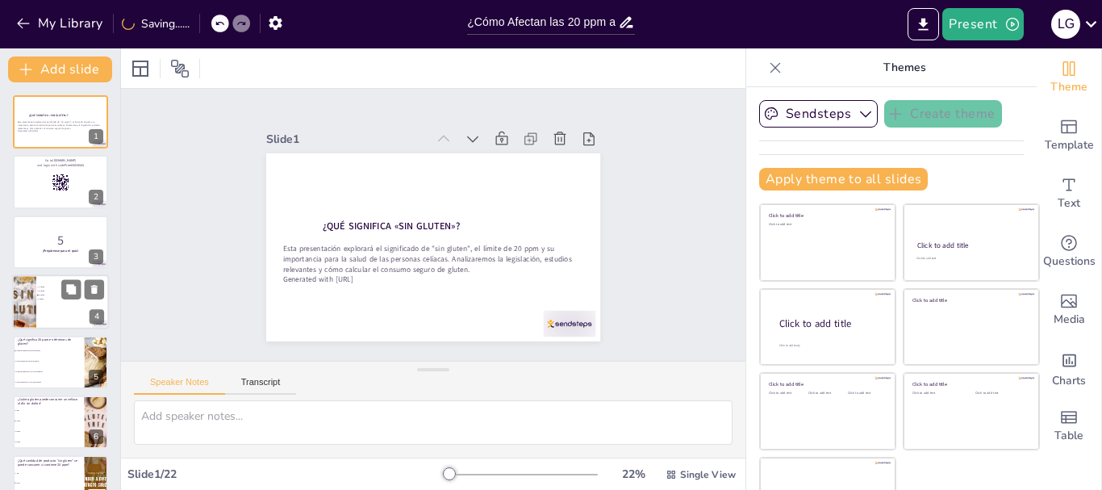
click at [43, 278] on div at bounding box center [60, 301] width 97 height 55
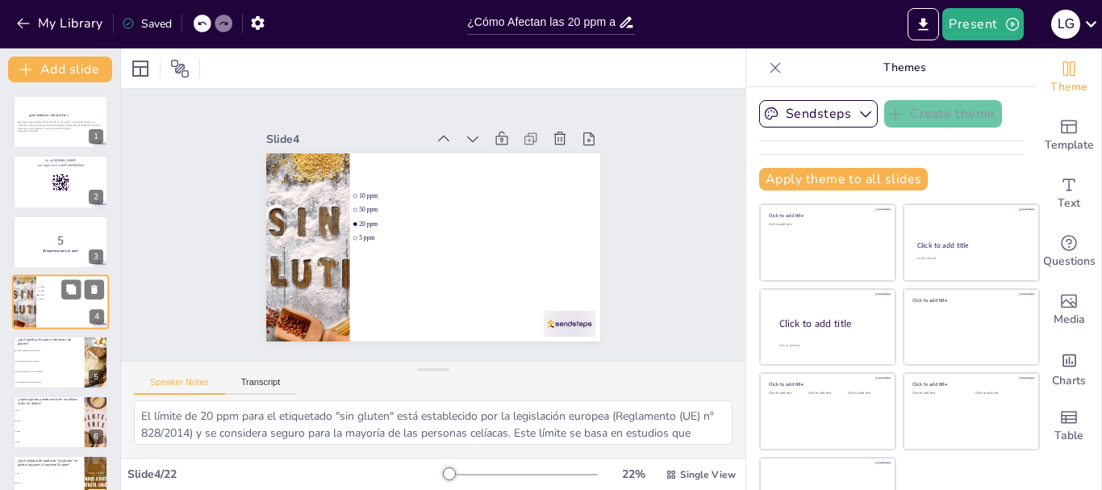
scroll to position [16, 0]
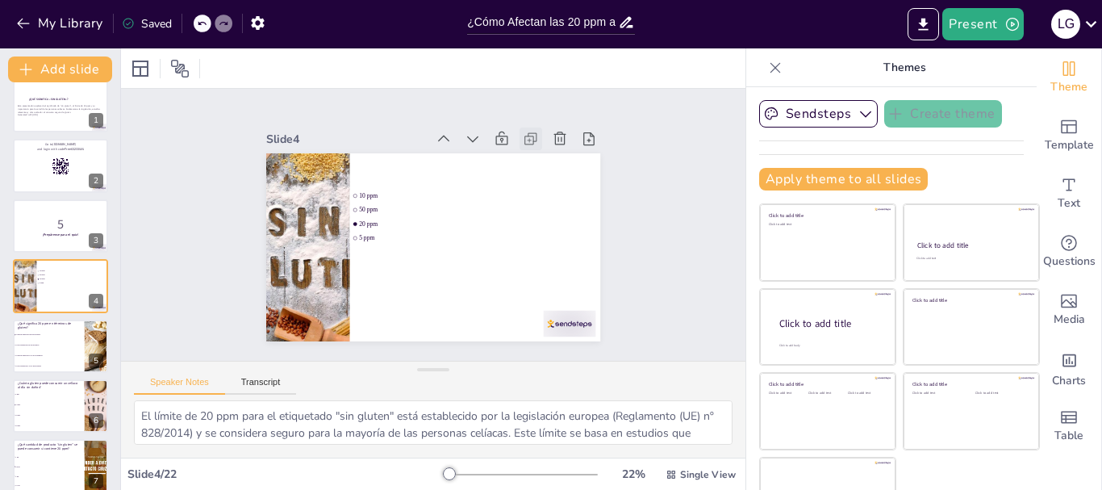
click at [523, 132] on icon at bounding box center [531, 139] width 16 height 16
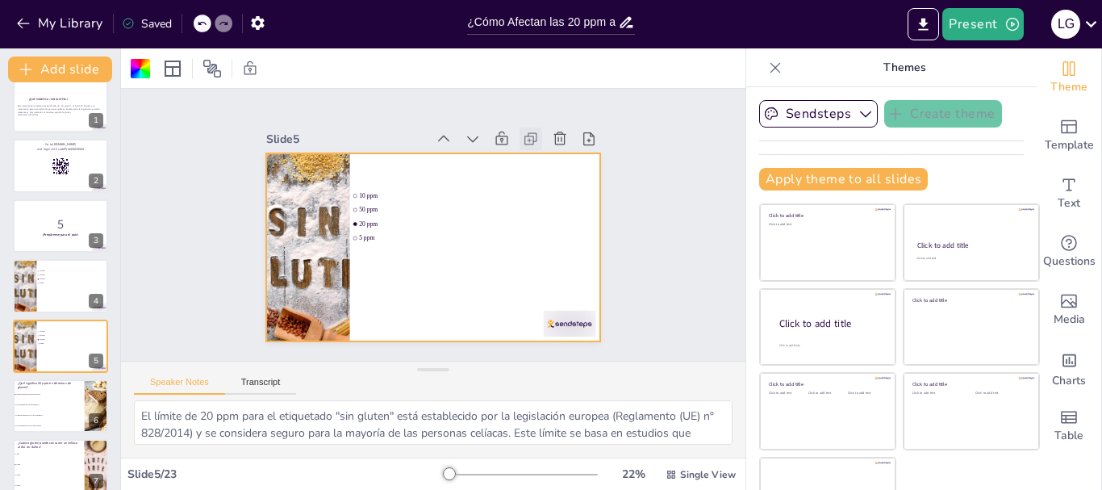
click at [523, 131] on icon at bounding box center [531, 139] width 16 height 16
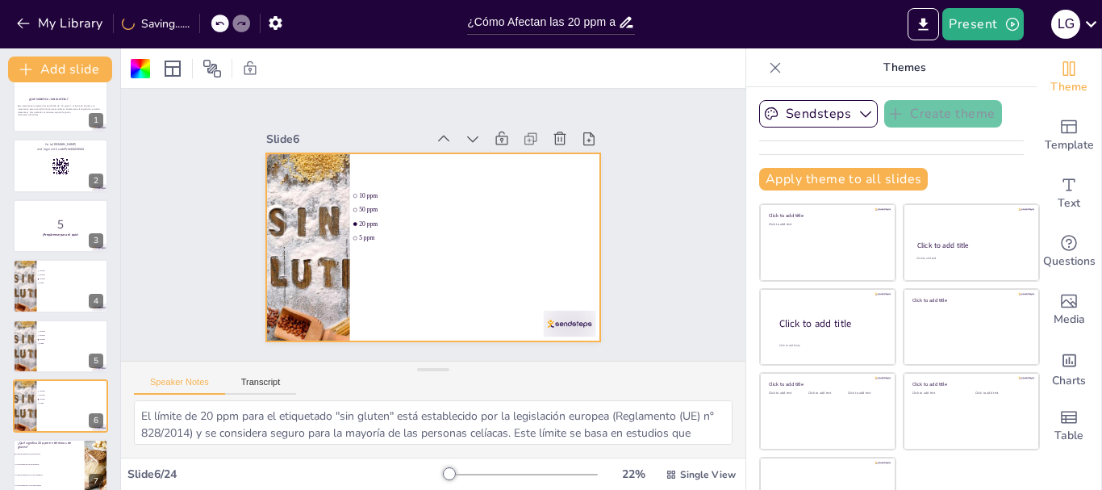
click at [523, 131] on icon at bounding box center [531, 139] width 16 height 16
click at [438, 136] on icon at bounding box center [443, 139] width 11 height 6
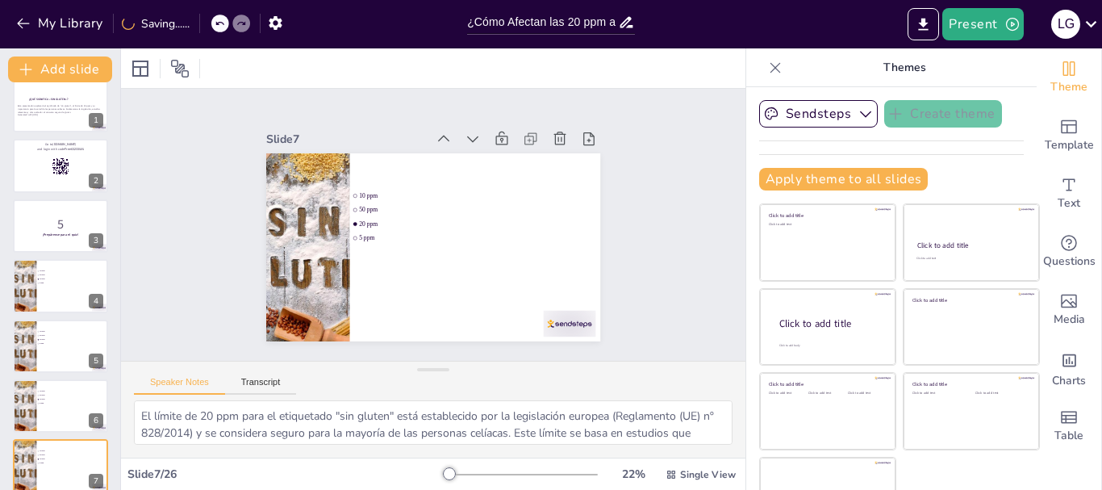
click at [438, 136] on icon at bounding box center [443, 139] width 11 height 6
click at [465, 131] on icon at bounding box center [473, 139] width 16 height 16
click at [583, 135] on icon at bounding box center [588, 138] width 11 height 13
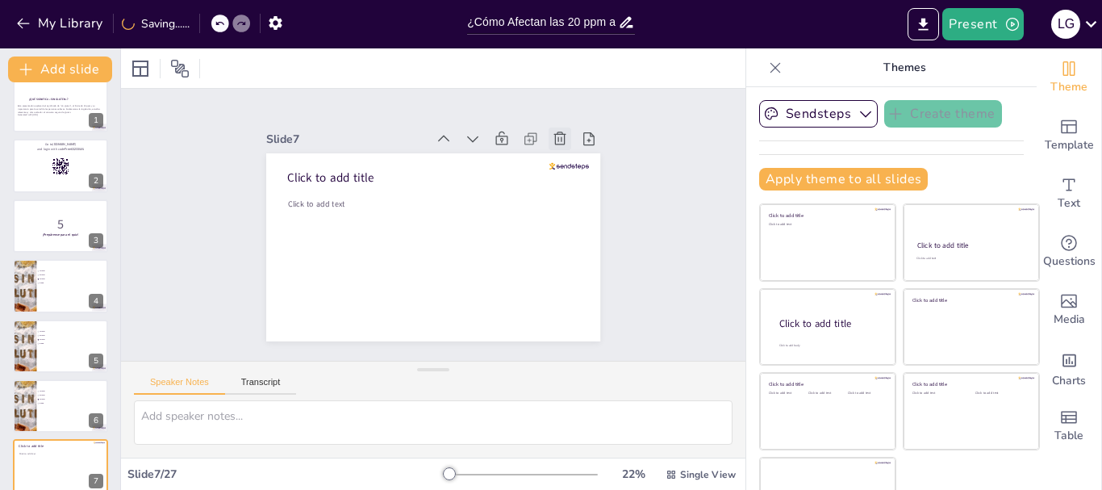
click at [552, 135] on icon at bounding box center [560, 139] width 16 height 16
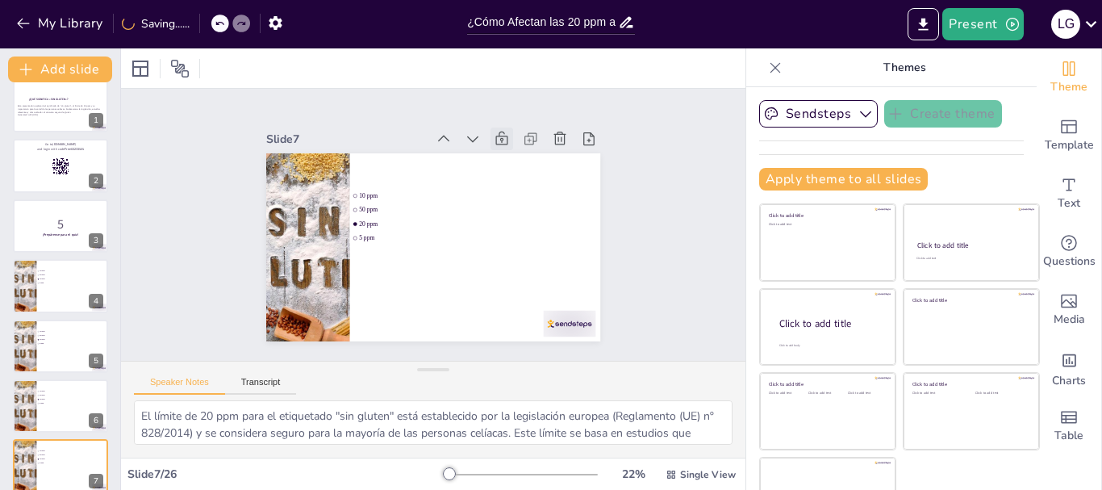
click at [494, 135] on icon at bounding box center [502, 139] width 16 height 16
click at [200, 22] on icon at bounding box center [202, 24] width 10 height 10
